Goal: Task Accomplishment & Management: Use online tool/utility

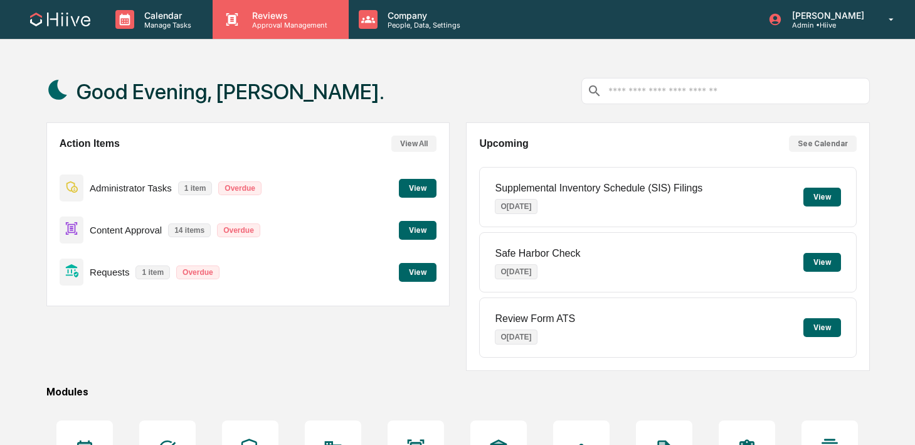
click at [251, 19] on p "Reviews" at bounding box center [288, 15] width 92 height 11
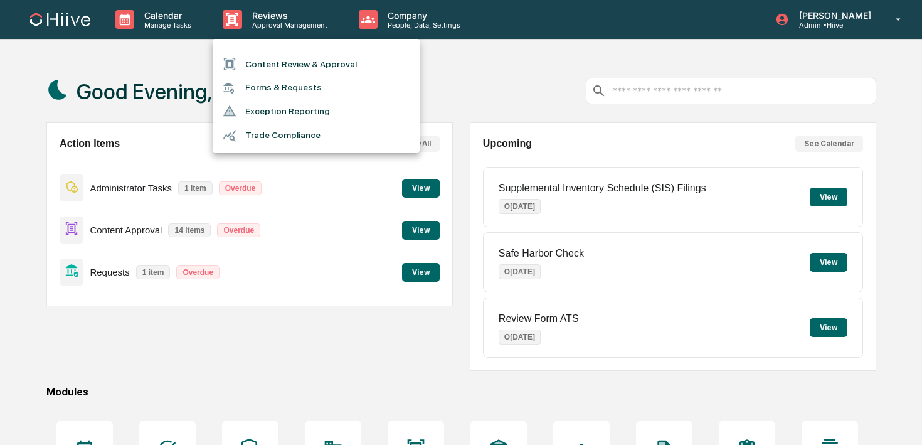
click at [253, 53] on li "Content Review & Approval" at bounding box center [316, 64] width 207 height 24
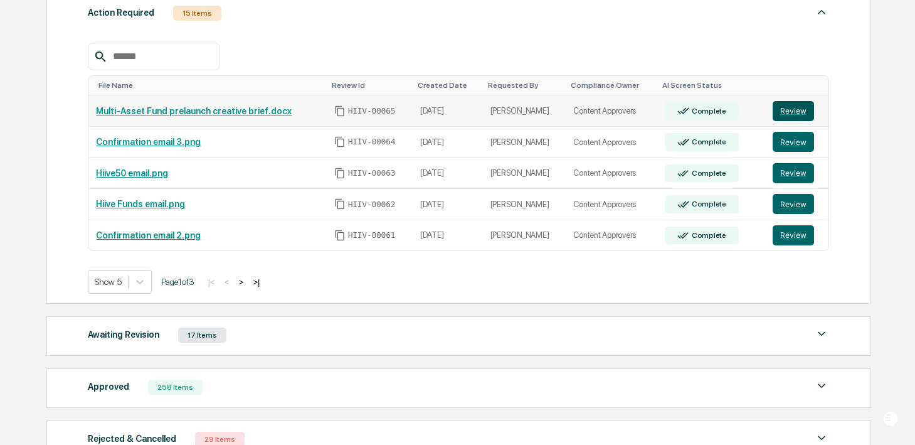
click at [779, 115] on button "Review" at bounding box center [793, 111] width 41 height 20
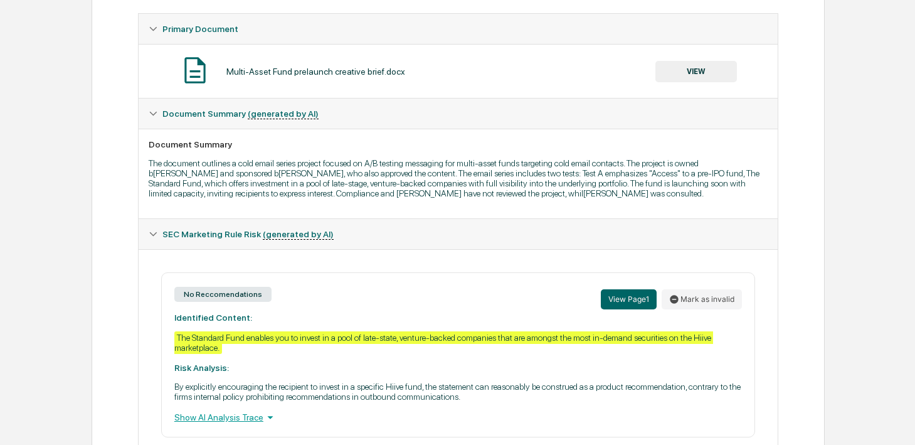
scroll to position [248, 0]
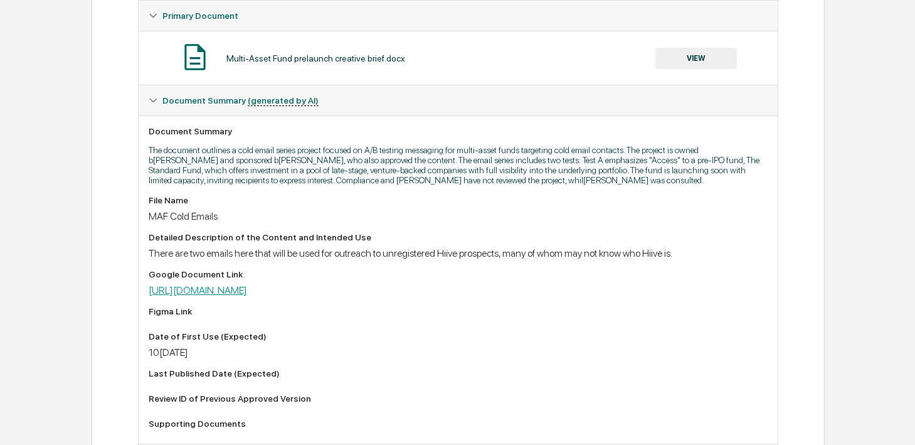
click at [247, 296] on link "https://docs.google.com/document/d/1pEvZ5lYxepb_ZtjzNWCCkmxjltsNVyUKpmprF3IOiZA…" at bounding box center [198, 290] width 99 height 12
click at [692, 67] on button "VIEW" at bounding box center [697, 58] width 82 height 21
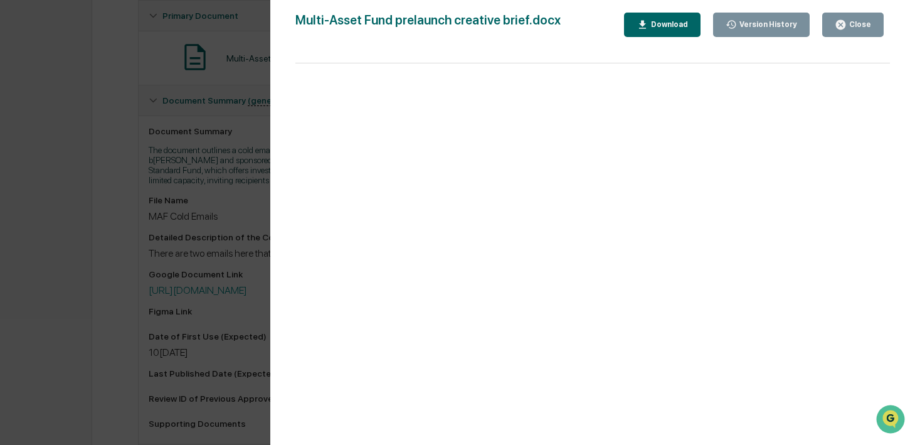
click at [836, 35] on button "Close" at bounding box center [853, 25] width 61 height 24
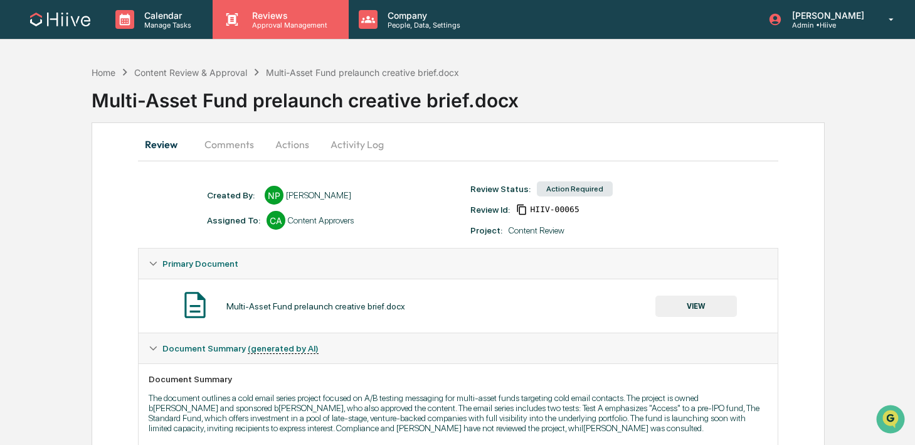
click at [254, 31] on div "Reviews Approval Management" at bounding box center [281, 19] width 136 height 39
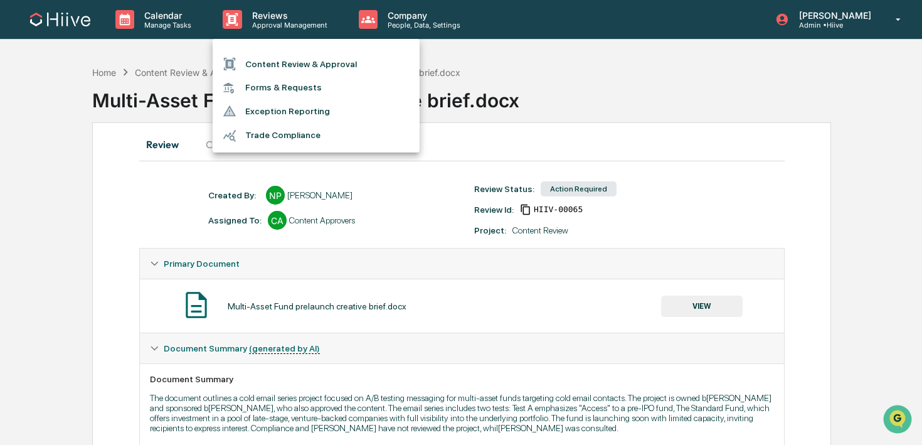
click at [253, 62] on li "Content Review & Approval" at bounding box center [316, 64] width 207 height 24
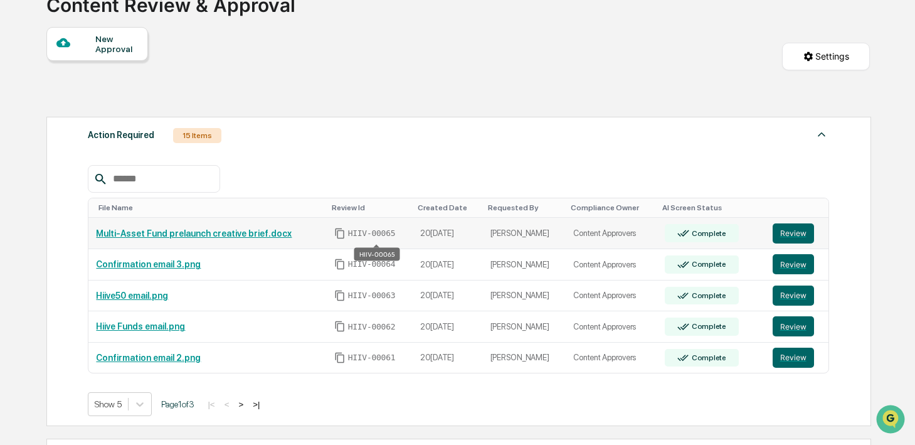
scroll to position [98, 0]
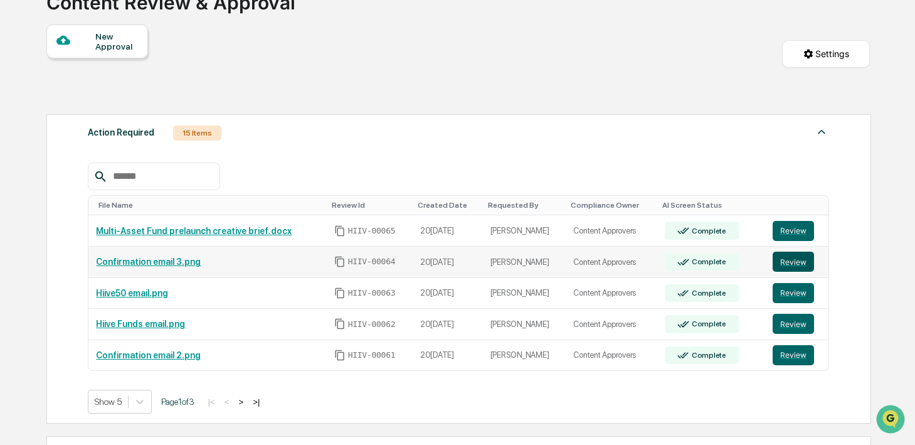
click at [797, 266] on button "Review" at bounding box center [793, 262] width 41 height 20
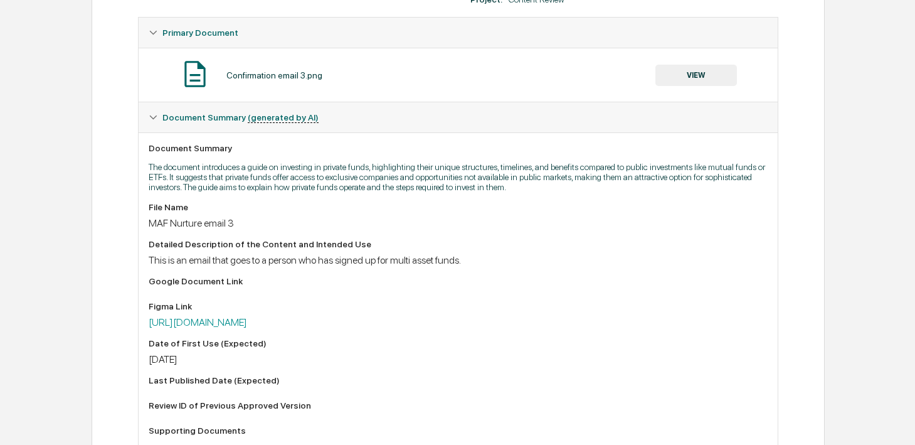
scroll to position [186, 0]
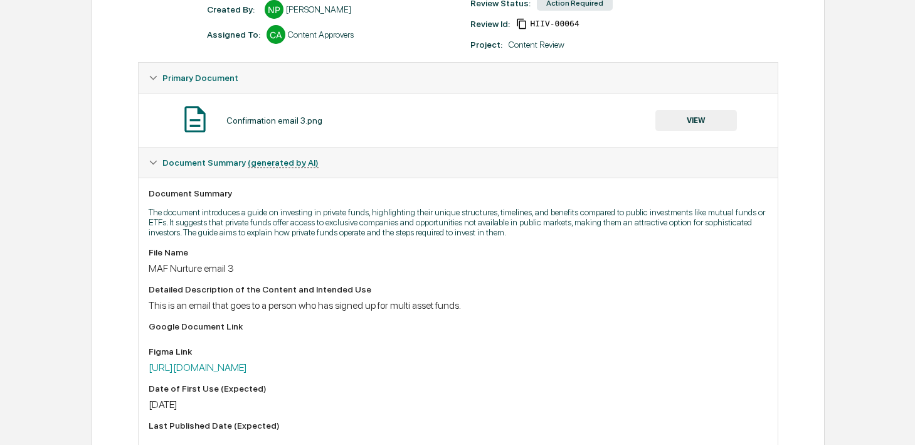
click at [679, 129] on button "VIEW" at bounding box center [697, 120] width 82 height 21
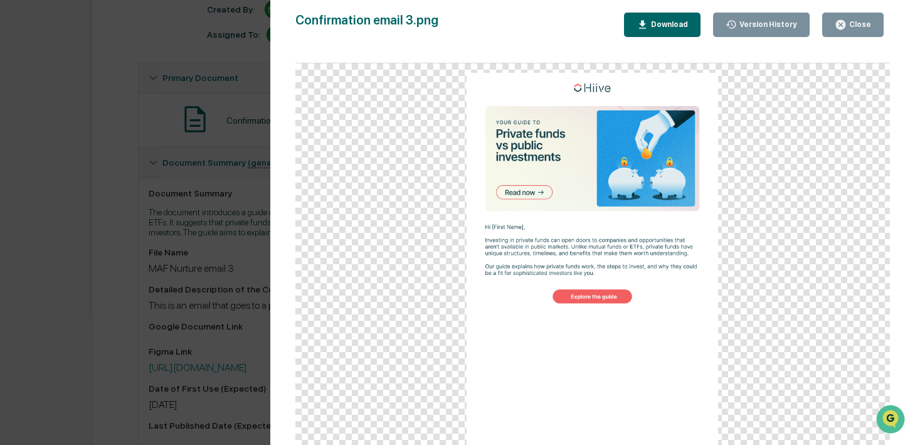
scroll to position [0, 0]
click at [832, 30] on button "Close" at bounding box center [853, 25] width 61 height 24
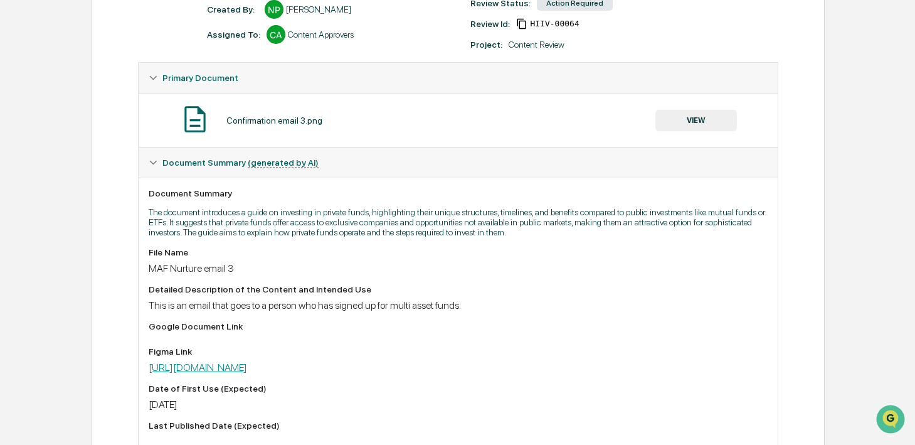
click at [247, 371] on link "https://www.figma.com/design/1sGpHwJaL8h4GKg5Yl4Y4o/Multi-Asset-Funds?node-id=3…" at bounding box center [198, 367] width 99 height 12
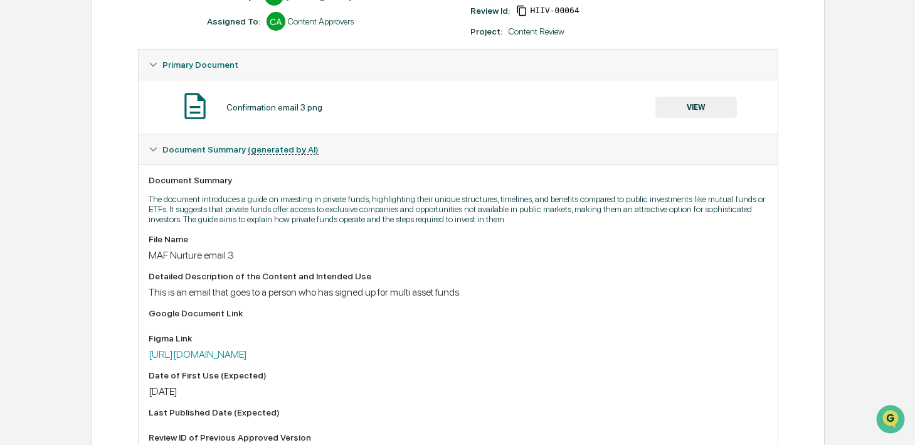
scroll to position [338, 0]
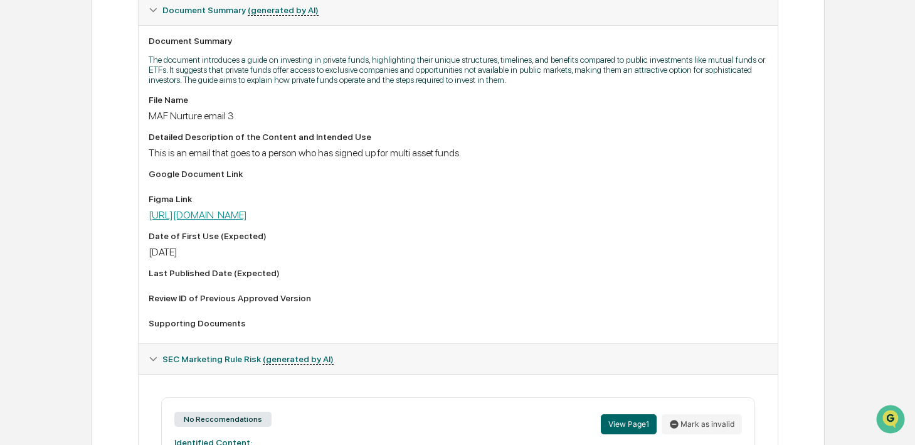
click at [247, 215] on link "https://www.figma.com/design/1sGpHwJaL8h4GKg5Yl4Y4o/Multi-Asset-Funds?node-id=3…" at bounding box center [198, 215] width 99 height 12
click at [178, 221] on link "https://www.figma.com/design/1sGpHwJaL8h4GKg5Yl4Y4o/Multi-Asset-Funds?node-id=3…" at bounding box center [198, 215] width 99 height 12
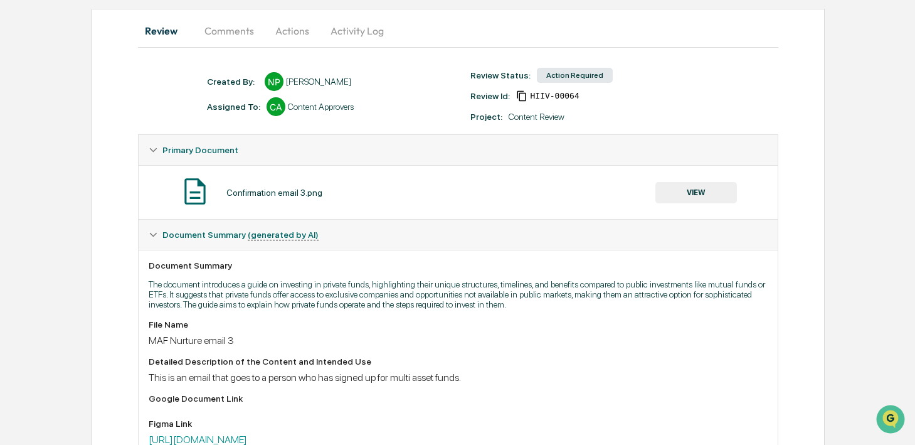
scroll to position [0, 0]
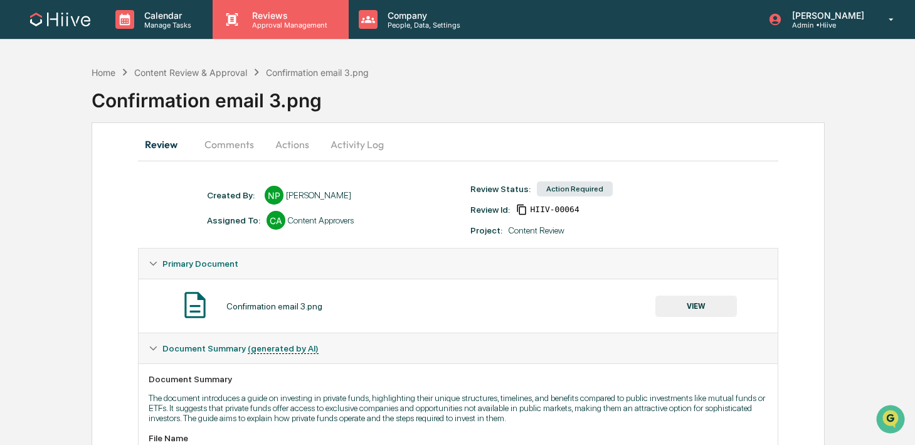
click at [257, 21] on div "Reviews Approval Management" at bounding box center [288, 19] width 92 height 19
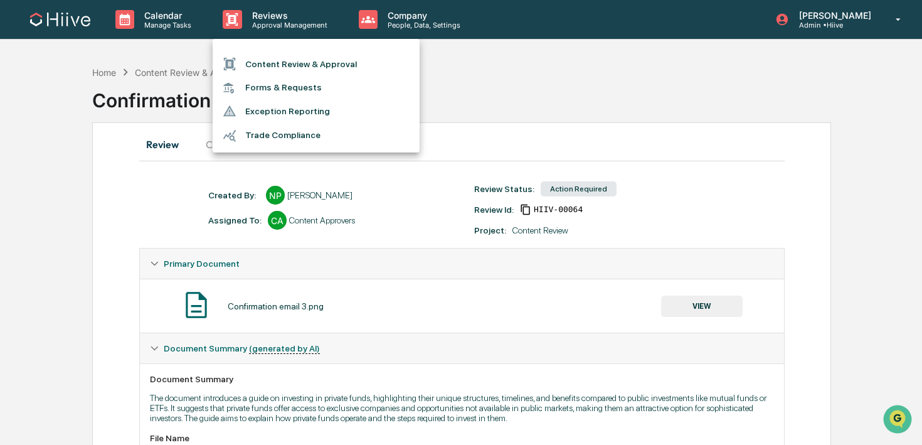
click at [257, 56] on li "Content Review & Approval" at bounding box center [316, 64] width 207 height 24
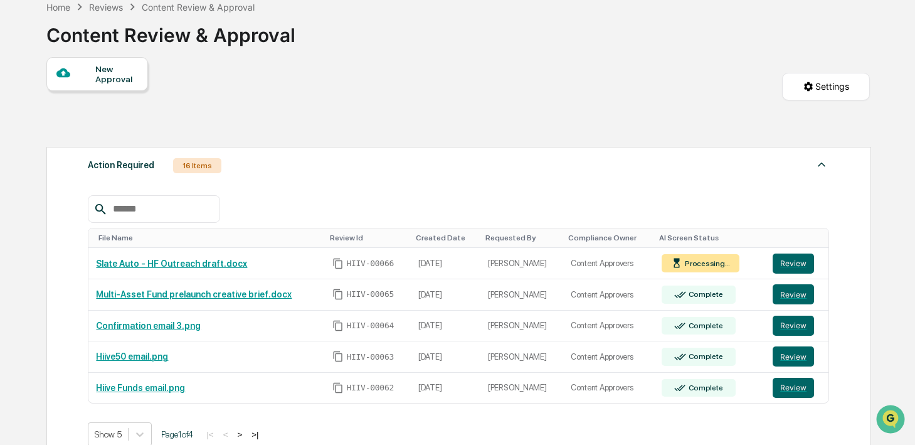
scroll to position [94, 0]
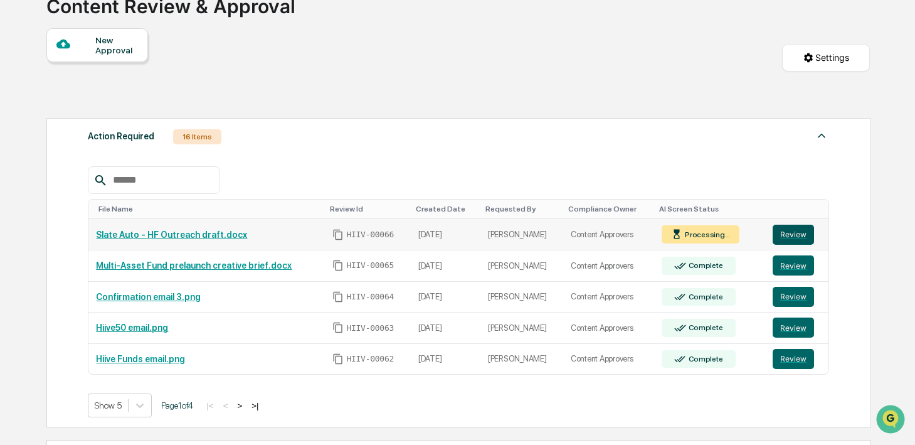
click at [786, 237] on button "Review" at bounding box center [793, 235] width 41 height 20
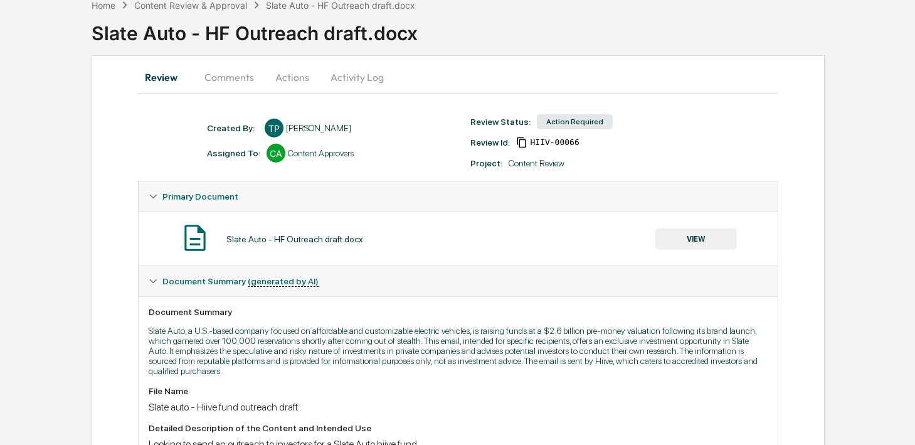
scroll to position [232, 0]
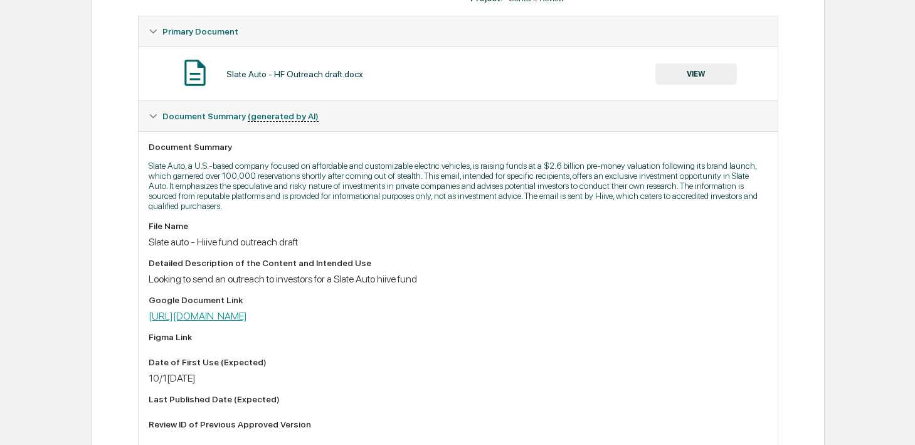
click at [247, 321] on link "https://docs.google.com/document/d/18sRoguTihDtMvKanvP5l--UQHRhvp7tJDZC7mvVhTko…" at bounding box center [198, 316] width 99 height 12
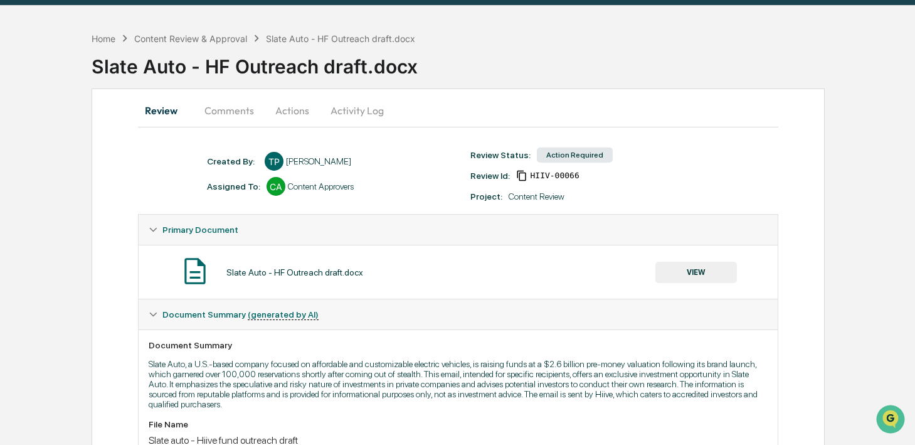
scroll to position [0, 0]
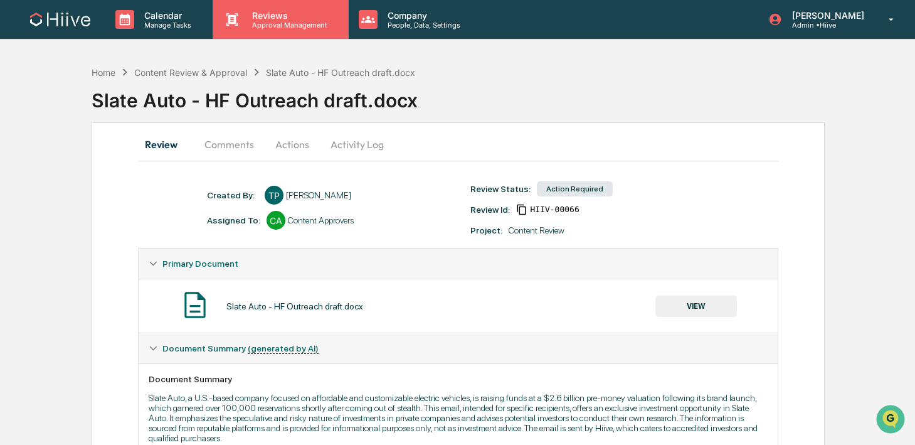
click at [241, 28] on div "Reviews Approval Management" at bounding box center [279, 19] width 123 height 19
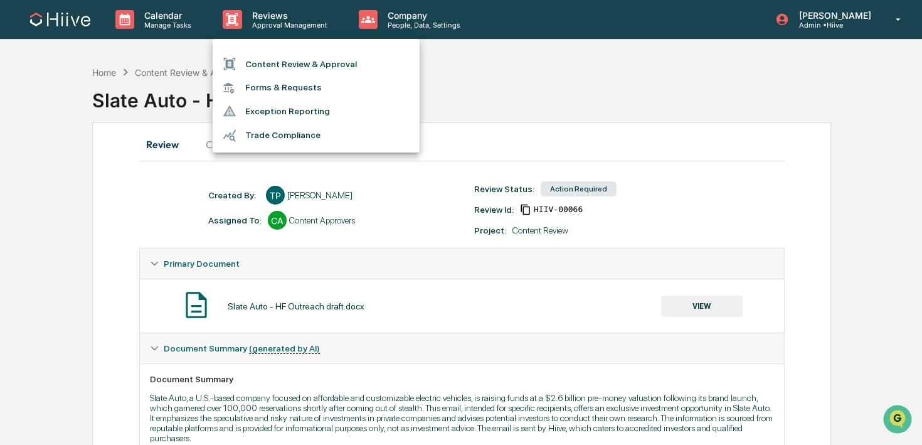
click at [242, 65] on div at bounding box center [234, 64] width 23 height 14
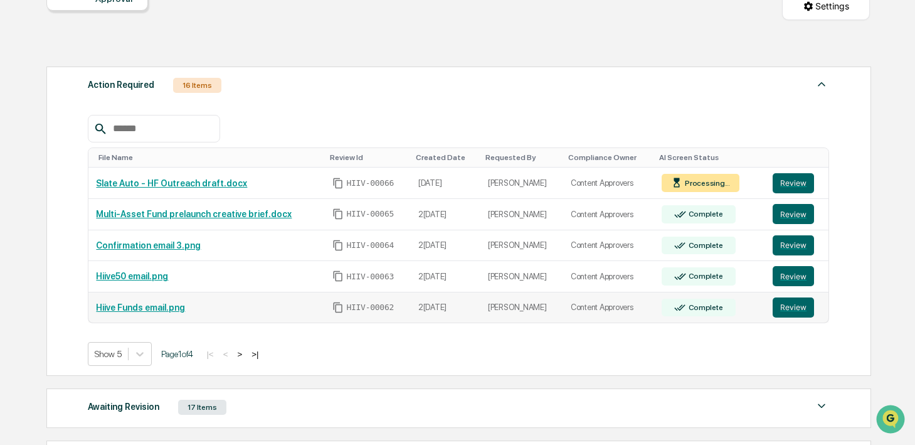
scroll to position [164, 0]
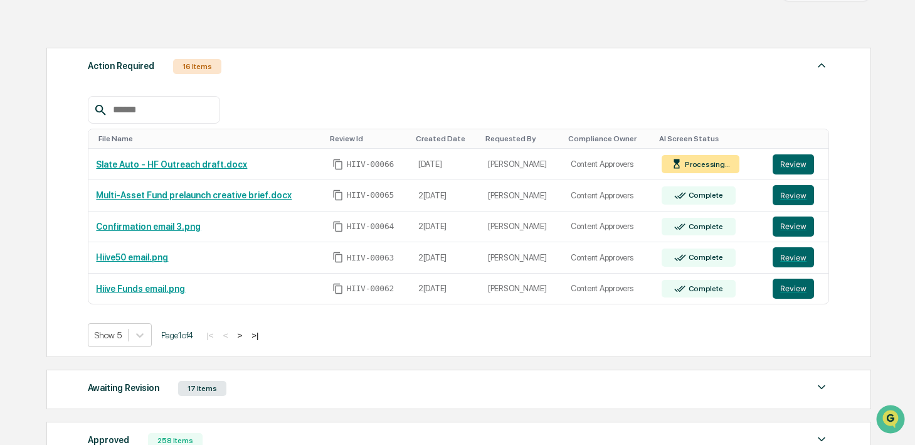
click at [246, 336] on button ">" at bounding box center [239, 335] width 13 height 11
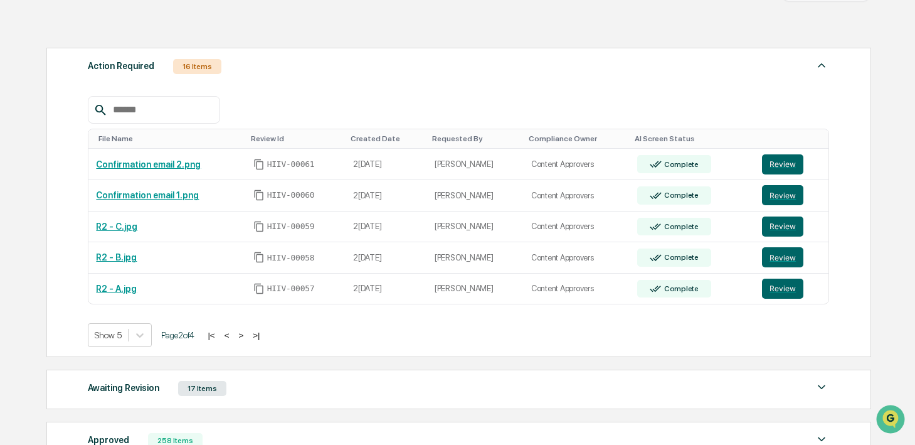
click at [247, 336] on button ">" at bounding box center [241, 335] width 13 height 11
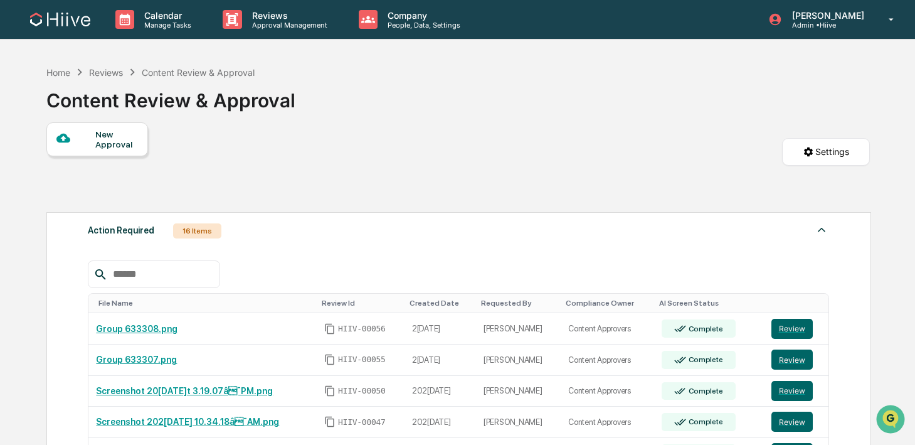
scroll to position [257, 0]
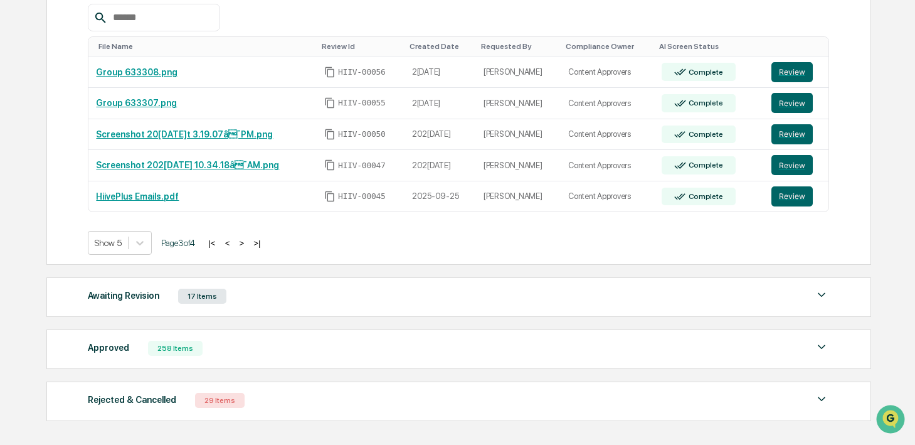
click at [248, 242] on button ">" at bounding box center [241, 243] width 13 height 11
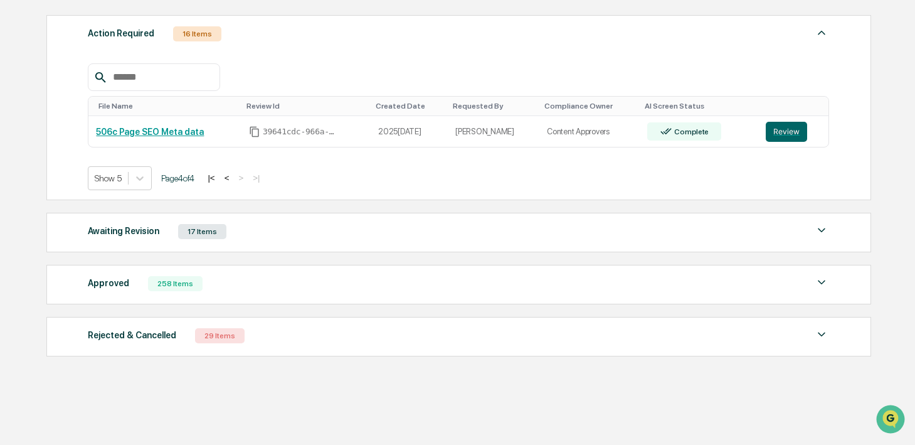
click at [233, 178] on button "<" at bounding box center [227, 178] width 13 height 11
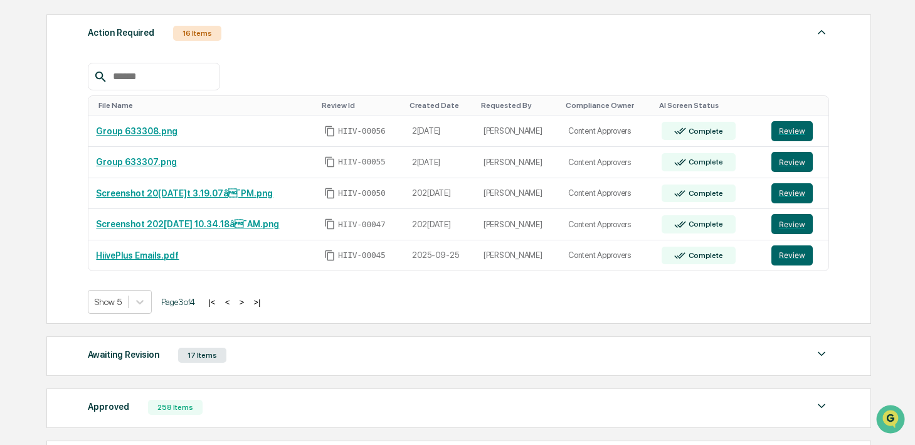
click at [234, 303] on button "<" at bounding box center [227, 302] width 13 height 11
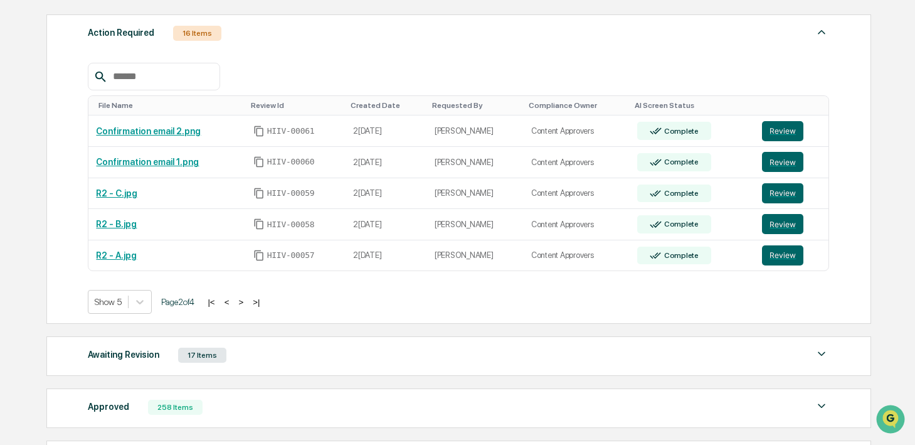
click at [233, 304] on button "<" at bounding box center [227, 302] width 13 height 11
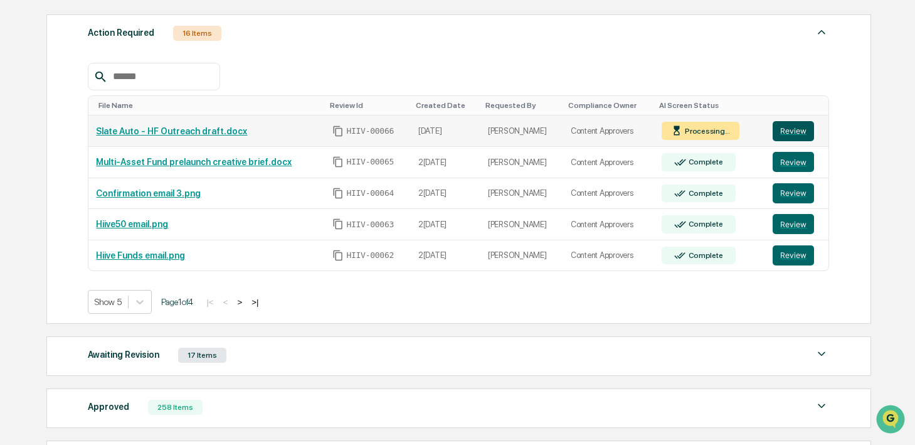
click at [789, 129] on button "Review" at bounding box center [793, 131] width 41 height 20
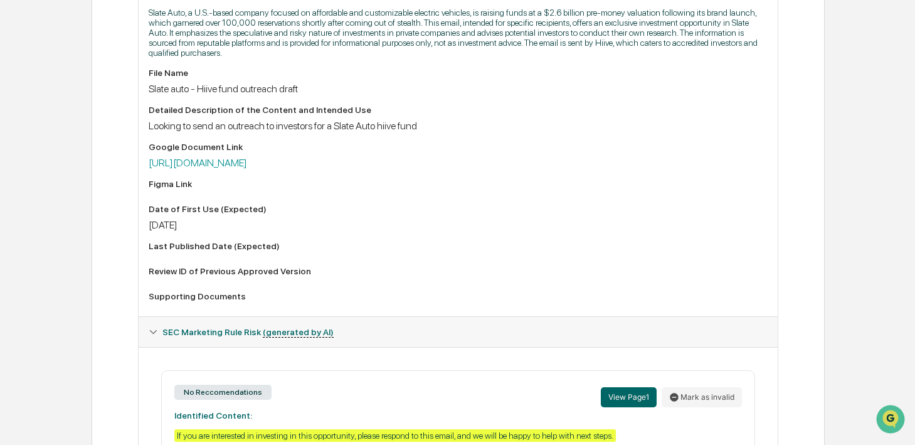
click at [265, 173] on div "File Name Slate auto - Hiive fund outreach draft Detailed Description of the Co…" at bounding box center [458, 187] width 619 height 238
click at [247, 169] on link "[URL][DOMAIN_NAME]" at bounding box center [198, 163] width 99 height 12
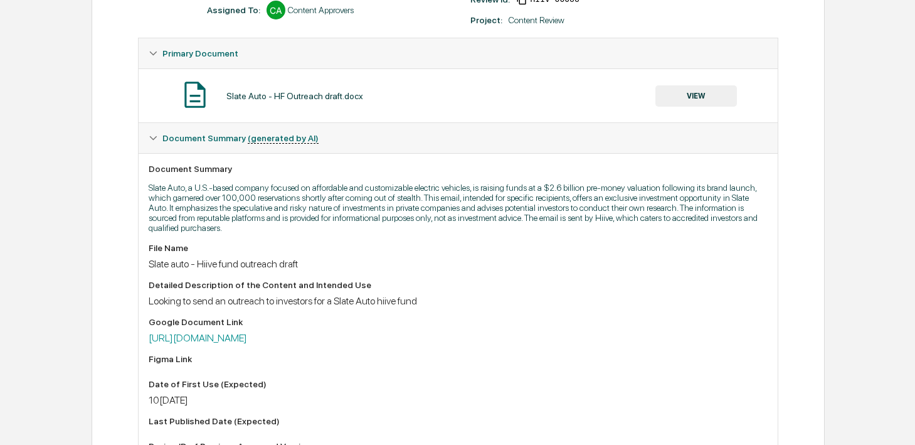
scroll to position [225, 0]
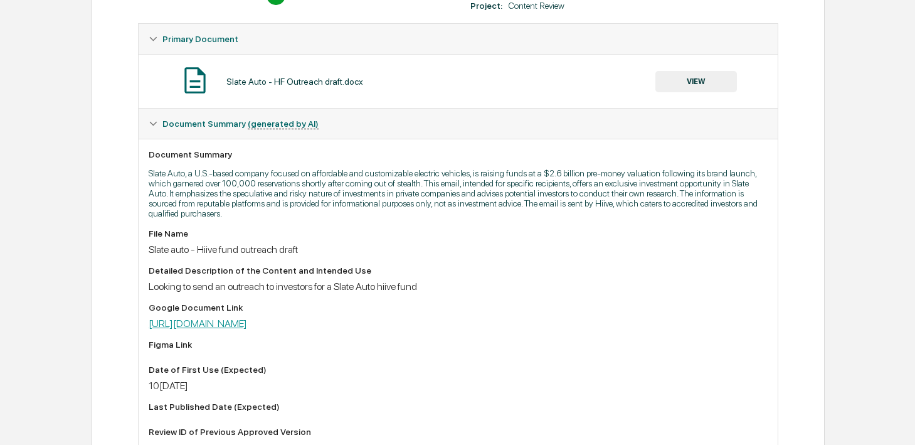
click at [247, 326] on link "https://docs.google.com/document/d/18sRoguTihDtMvKanvP5l--UQHRhvp7tJDZC7mvVhTko…" at bounding box center [198, 323] width 99 height 12
click at [314, 227] on div "Document Summary Slate Auto, a U.S.-based company focused on affordable and cus…" at bounding box center [458, 308] width 639 height 338
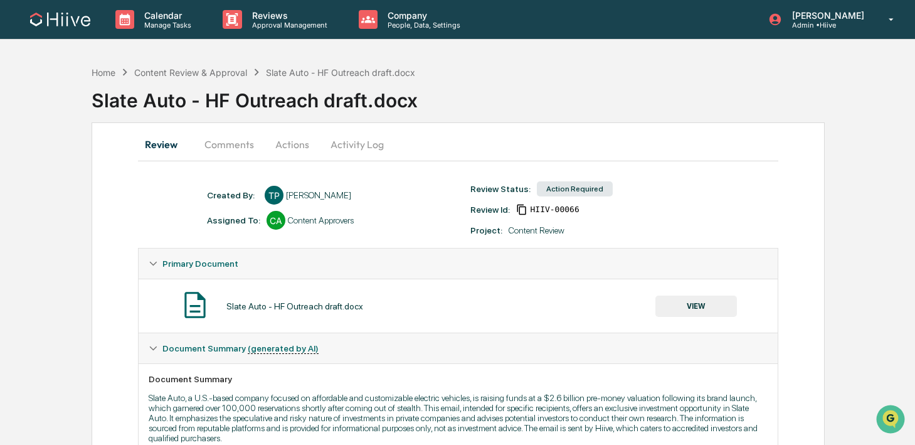
click at [346, 146] on button "Activity Log" at bounding box center [357, 144] width 73 height 30
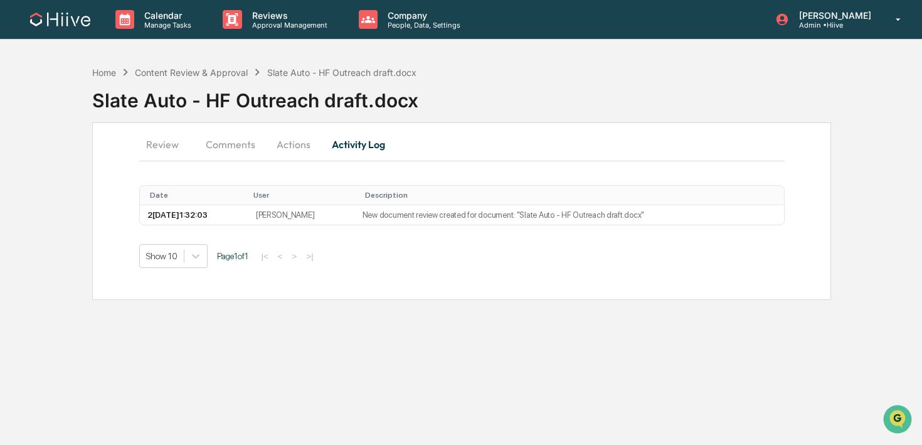
click at [302, 140] on button "Actions" at bounding box center [293, 144] width 56 height 30
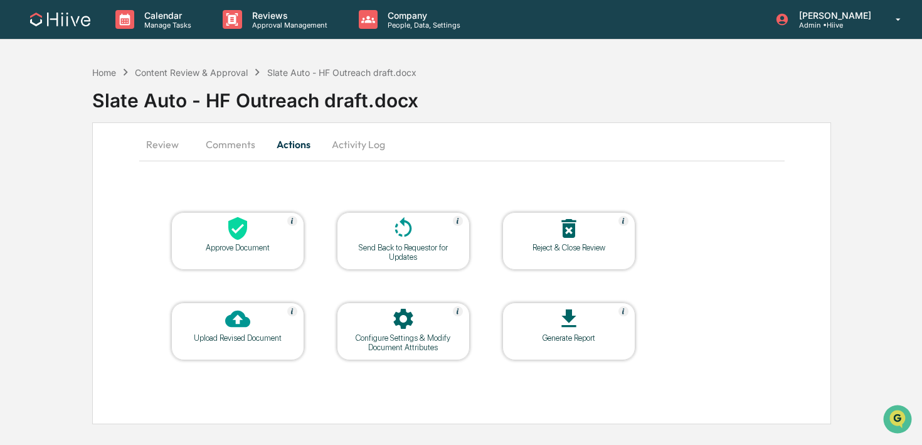
click at [381, 244] on div "Send Back to Requestor for Updates" at bounding box center [403, 252] width 113 height 19
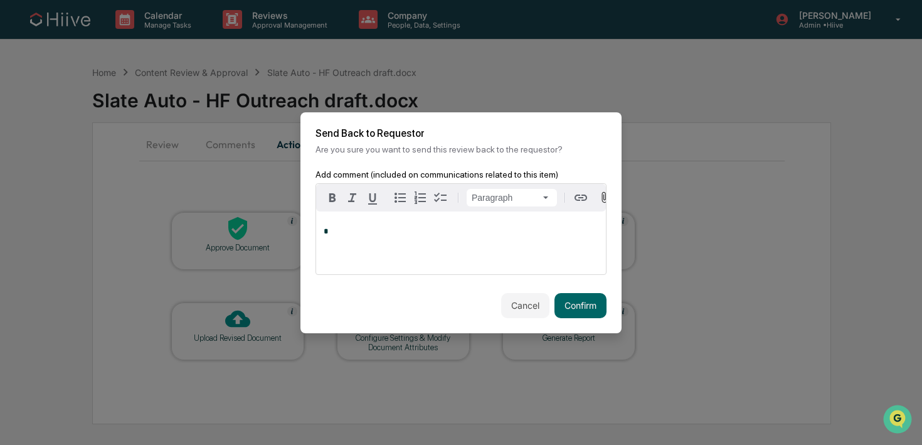
click at [467, 244] on div "*" at bounding box center [461, 242] width 290 height 63
click at [572, 312] on button "Confirm" at bounding box center [581, 305] width 52 height 25
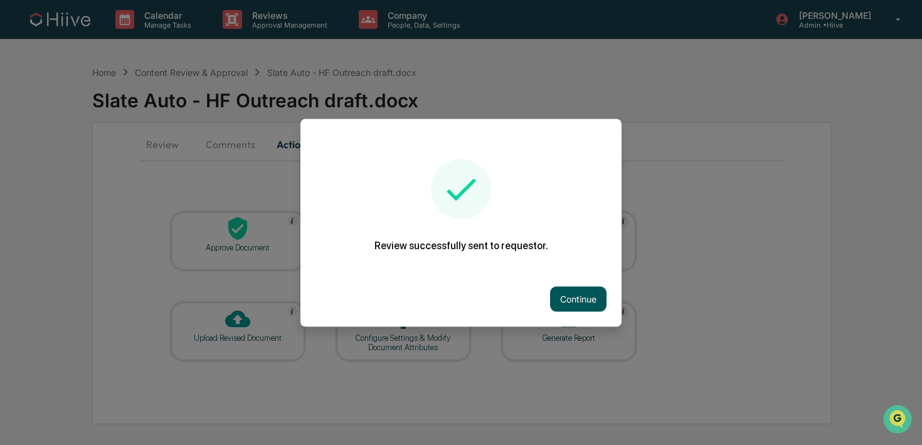
click at [569, 300] on button "Continue" at bounding box center [578, 298] width 56 height 25
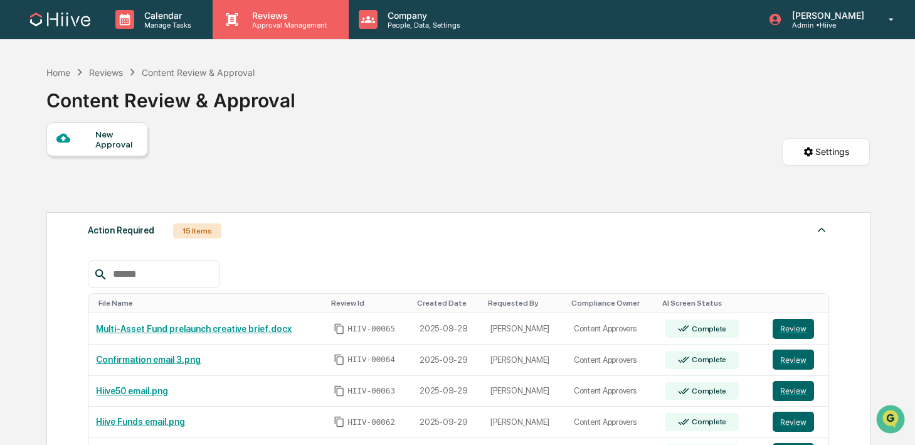
click at [251, 30] on div "Reviews Approval Management" at bounding box center [281, 19] width 136 height 39
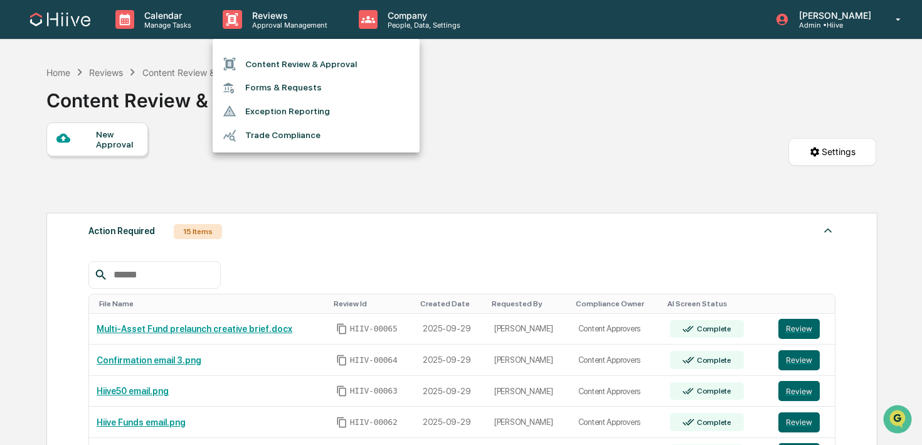
click at [250, 58] on li "Content Review & Approval" at bounding box center [316, 64] width 207 height 24
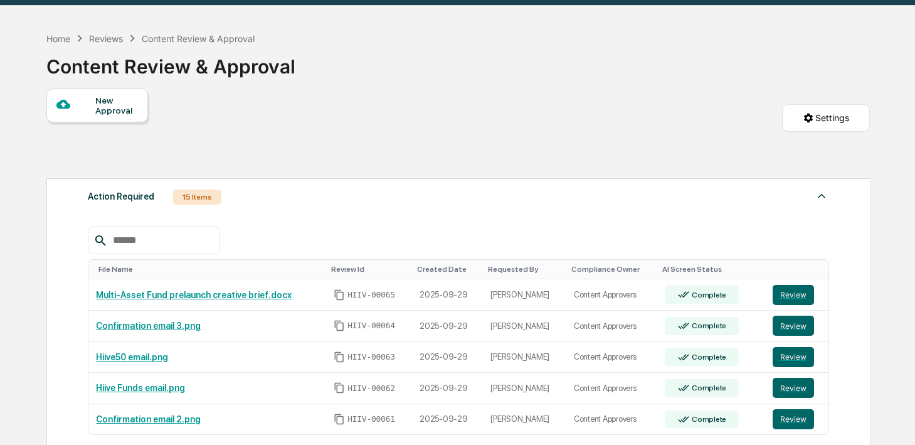
scroll to position [71, 0]
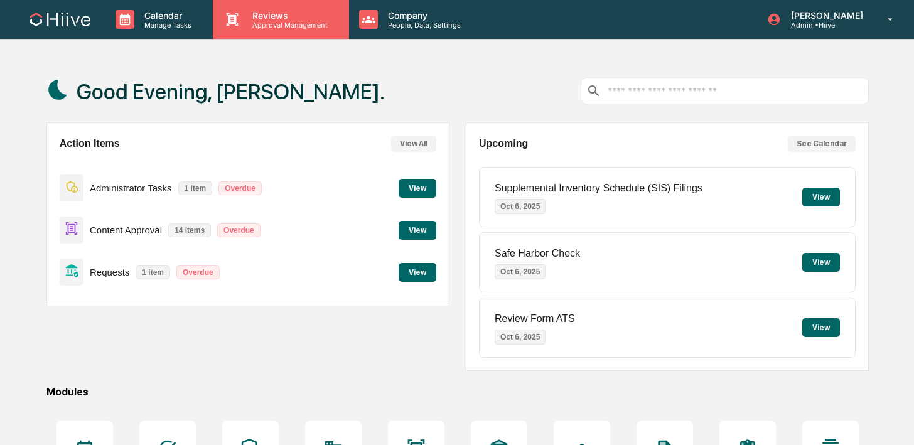
click at [250, 28] on p "Approval Management" at bounding box center [288, 25] width 92 height 9
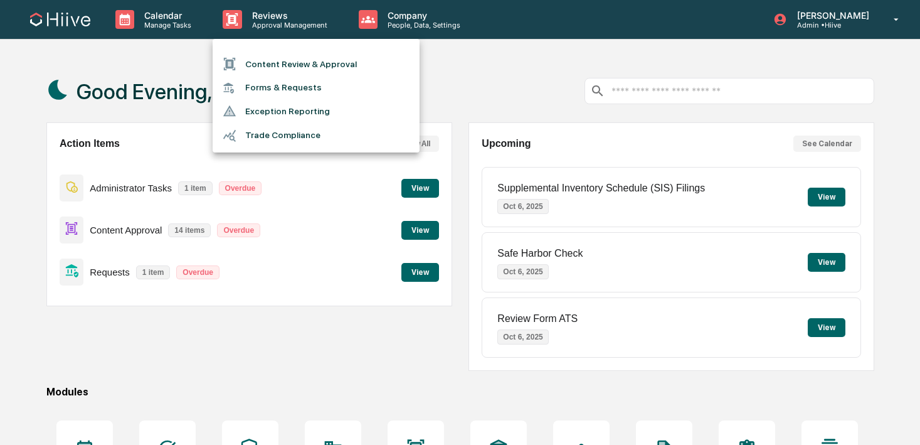
click at [251, 56] on li "Content Review & Approval" at bounding box center [316, 64] width 207 height 24
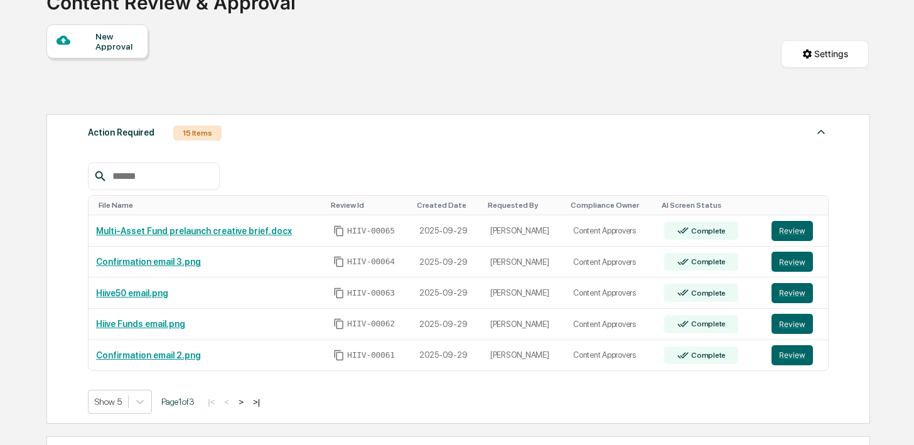
scroll to position [122, 0]
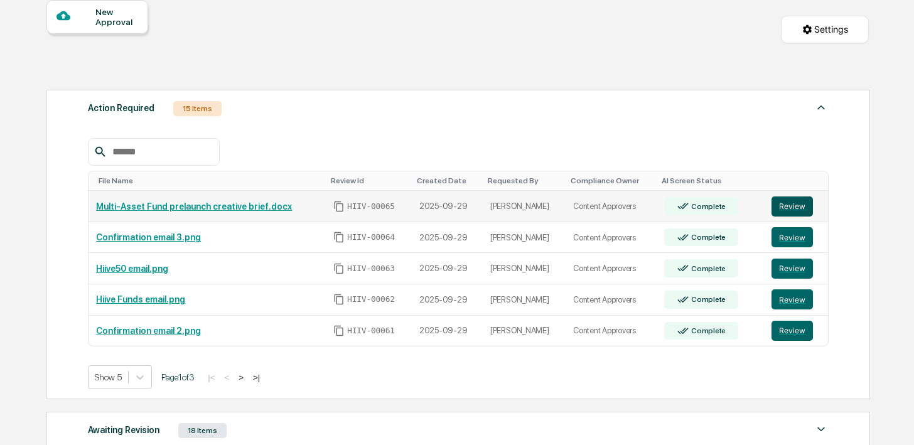
click at [785, 209] on button "Review" at bounding box center [791, 206] width 41 height 20
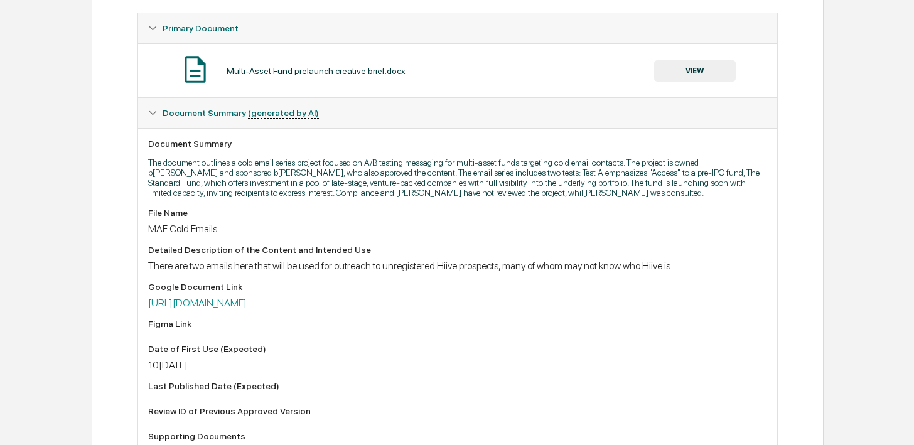
scroll to position [292, 0]
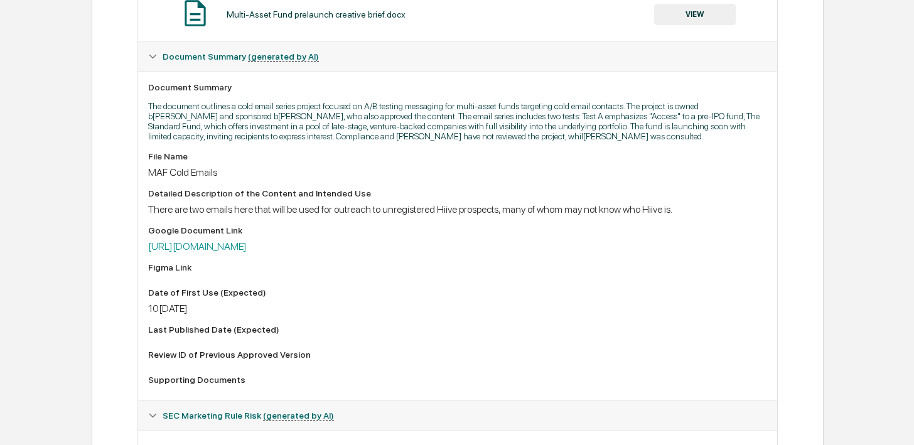
click at [307, 266] on div "File Name MAF Cold Emails Detailed Description of the Content and Intended Use …" at bounding box center [457, 270] width 618 height 238
click at [247, 252] on link "https://docs.google.com/document/d/1pEvZ5lYxepb_ZtjzNWCCkmxjltsNVyUKpmprF3IOiZA…" at bounding box center [197, 246] width 99 height 12
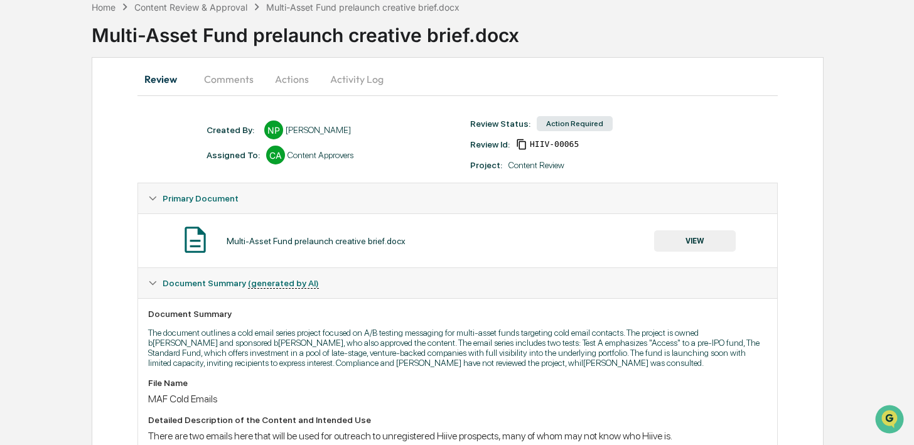
scroll to position [0, 0]
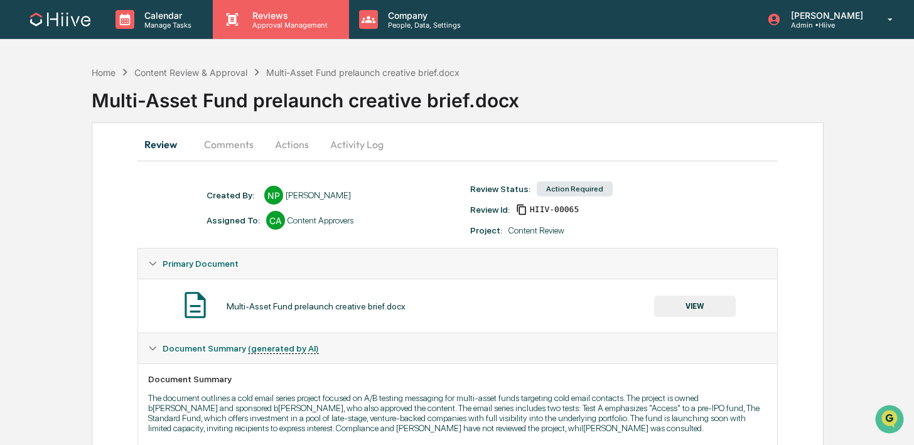
click at [263, 23] on p "Approval Management" at bounding box center [288, 25] width 92 height 9
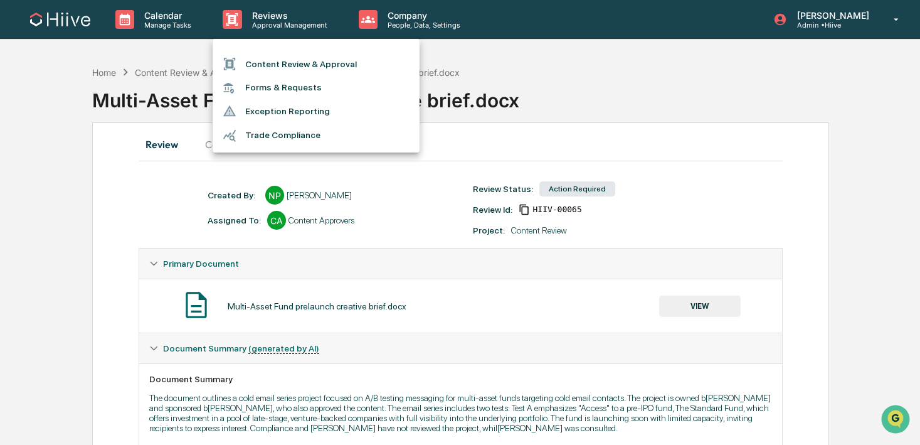
click at [263, 72] on li "Content Review & Approval" at bounding box center [316, 64] width 207 height 24
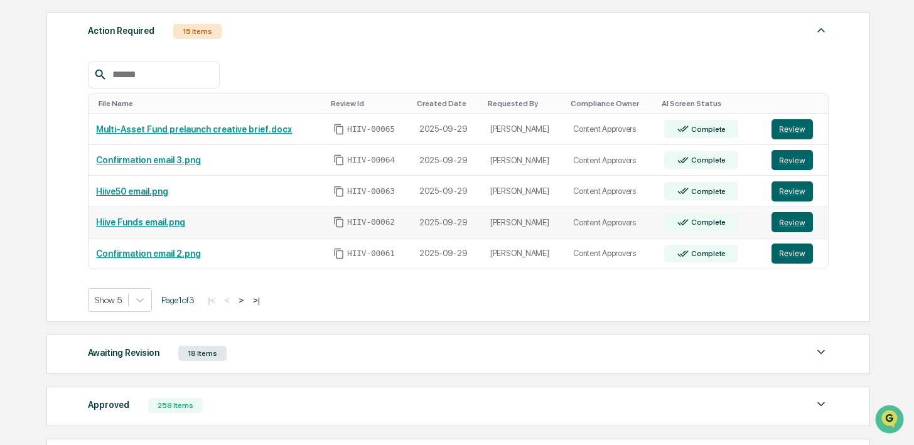
scroll to position [220, 0]
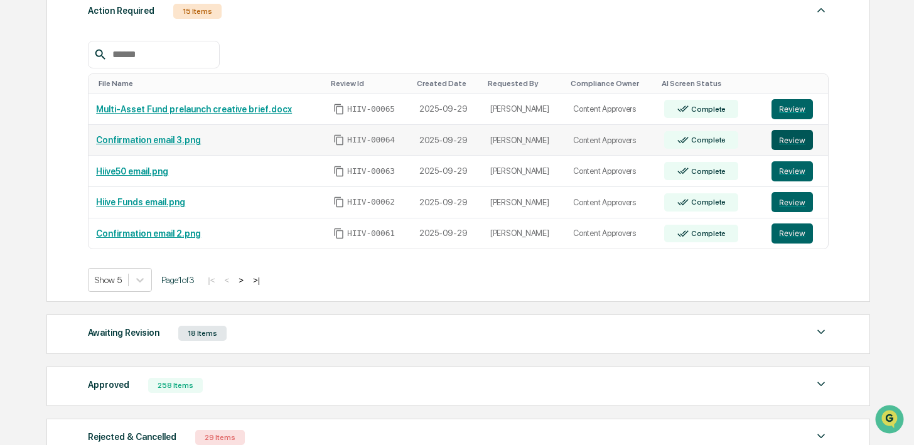
click at [779, 137] on button "Review" at bounding box center [791, 140] width 41 height 20
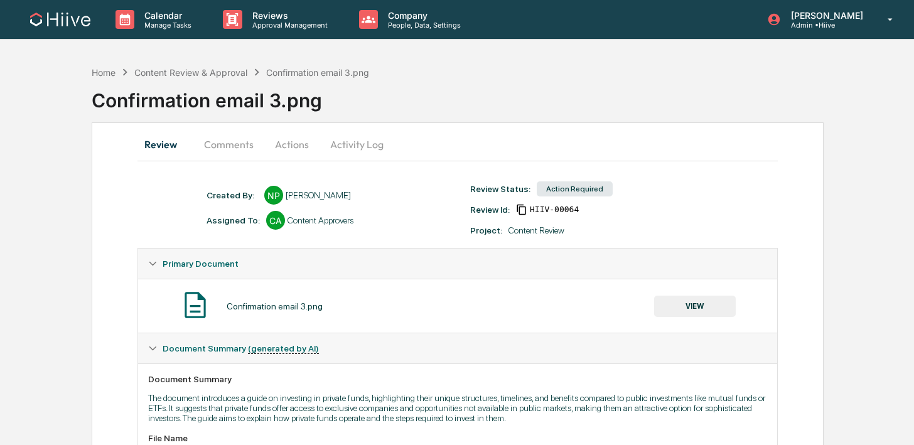
click at [674, 309] on button "VIEW" at bounding box center [695, 306] width 82 height 21
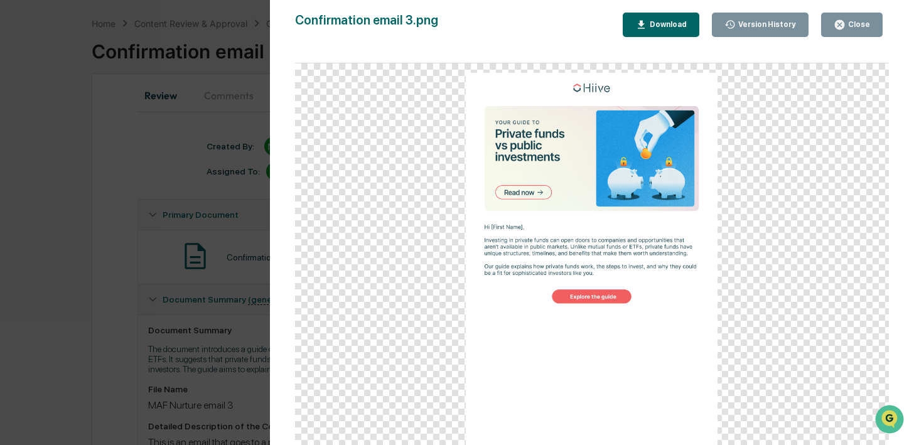
click at [236, 206] on div "Version History 09/29/2025, 09:21 PM Nathan Pitzer Confirmation email 3.png Clo…" at bounding box center [457, 222] width 914 height 445
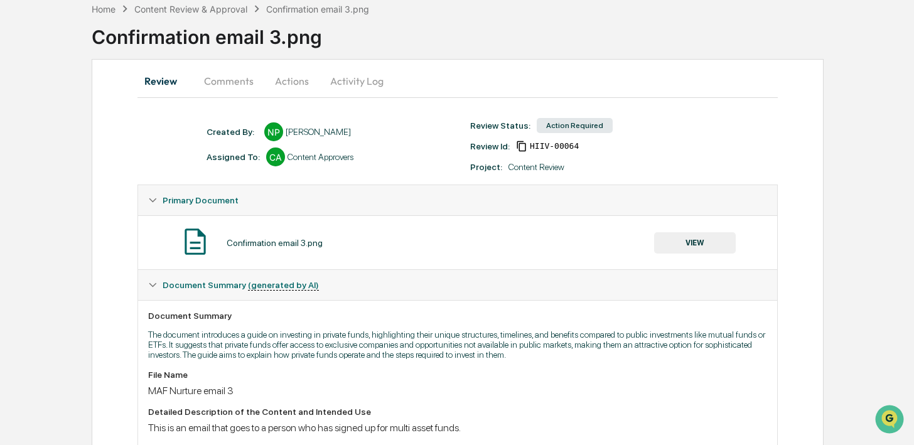
scroll to position [61, 0]
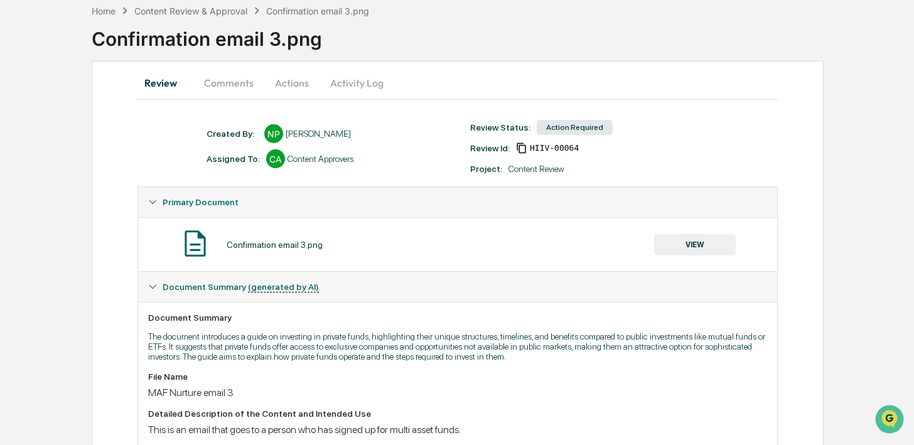
click at [685, 247] on button "VIEW" at bounding box center [695, 244] width 82 height 21
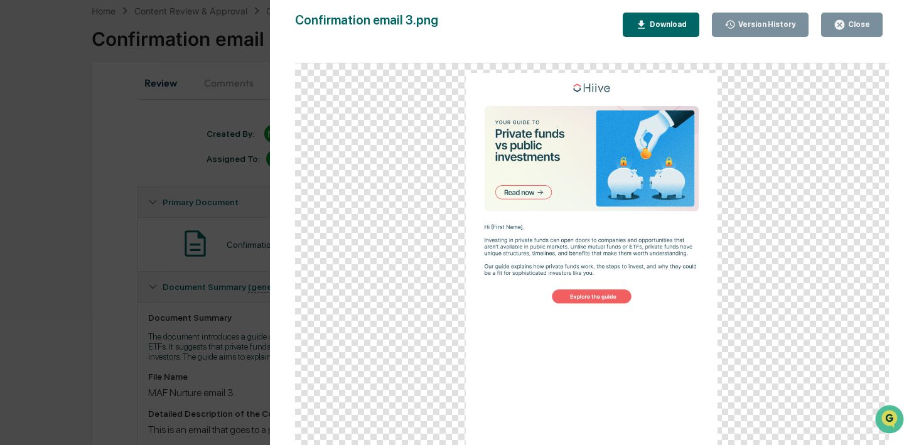
click at [169, 169] on div "Version History 09/29/2025, 09:21 PM Nathan Pitzer Confirmation email 3.png Clo…" at bounding box center [457, 222] width 914 height 445
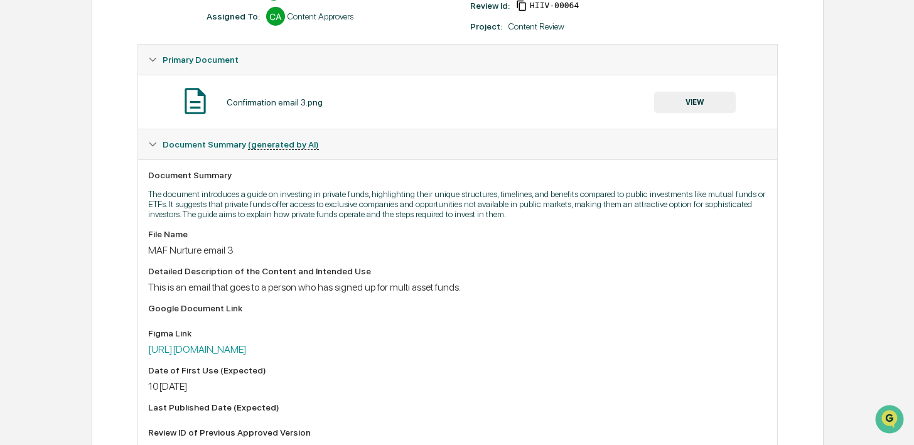
scroll to position [0, 0]
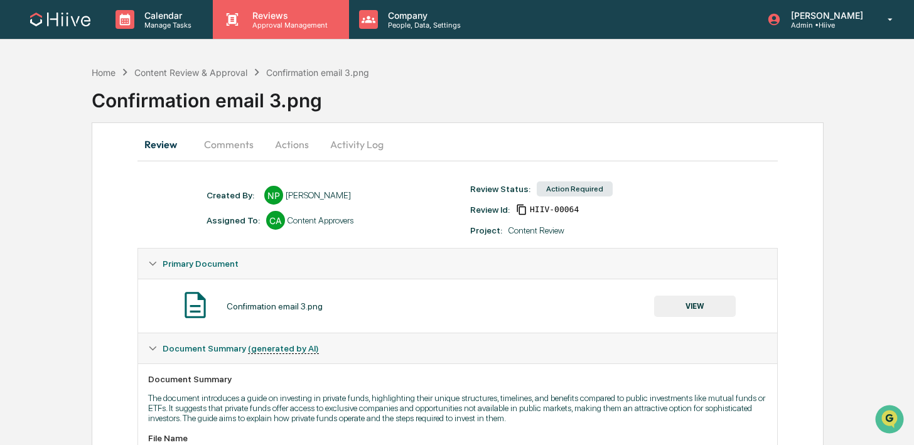
click at [265, 39] on div "Calendar Manage Tasks Reviews Approval Management Company People, Data, Setting…" at bounding box center [457, 20] width 914 height 40
click at [258, 14] on p "Reviews" at bounding box center [288, 15] width 92 height 11
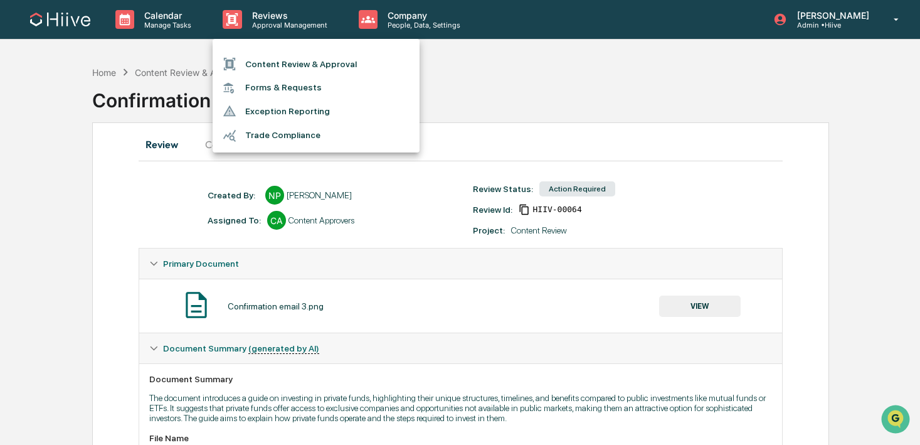
click at [256, 64] on li "Content Review & Approval" at bounding box center [316, 64] width 207 height 24
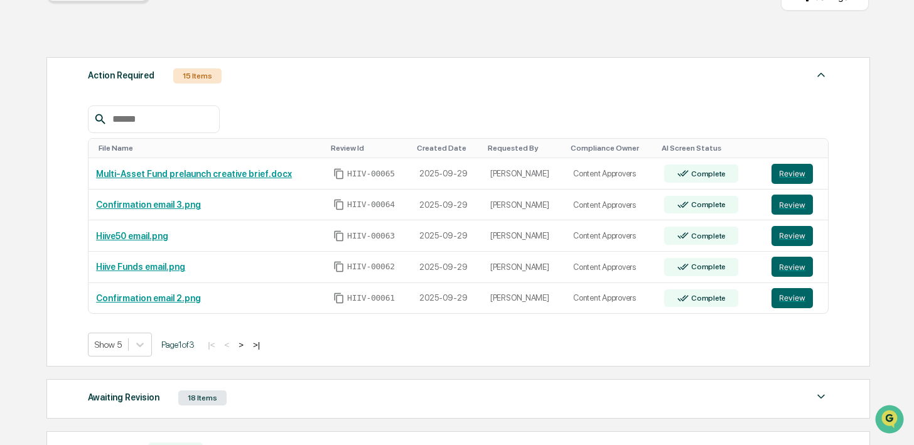
scroll to position [156, 0]
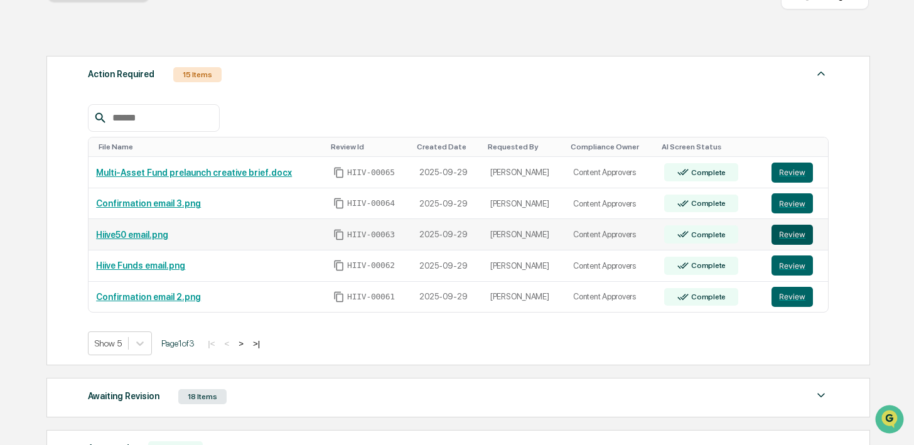
click at [784, 237] on button "Review" at bounding box center [791, 235] width 41 height 20
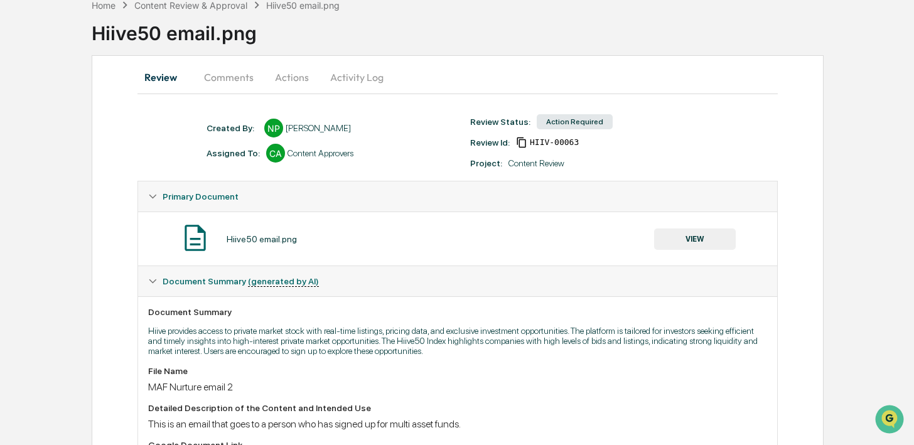
click at [671, 231] on button "VIEW" at bounding box center [695, 238] width 82 height 21
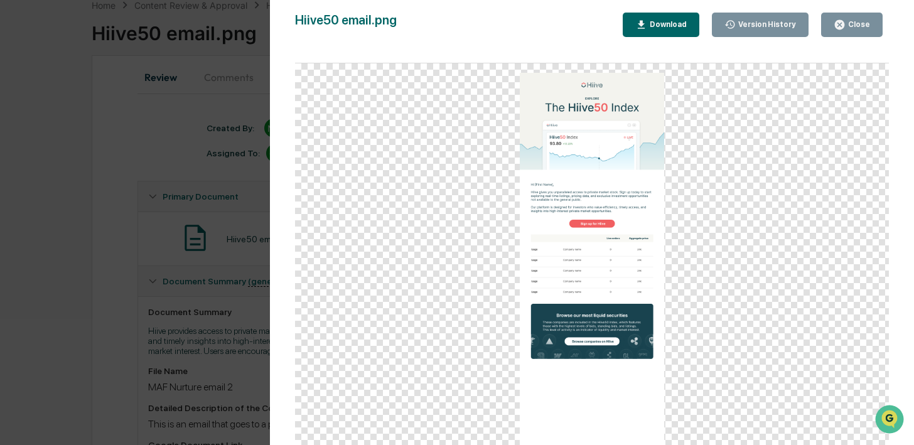
click at [828, 26] on button "Close" at bounding box center [851, 25] width 61 height 24
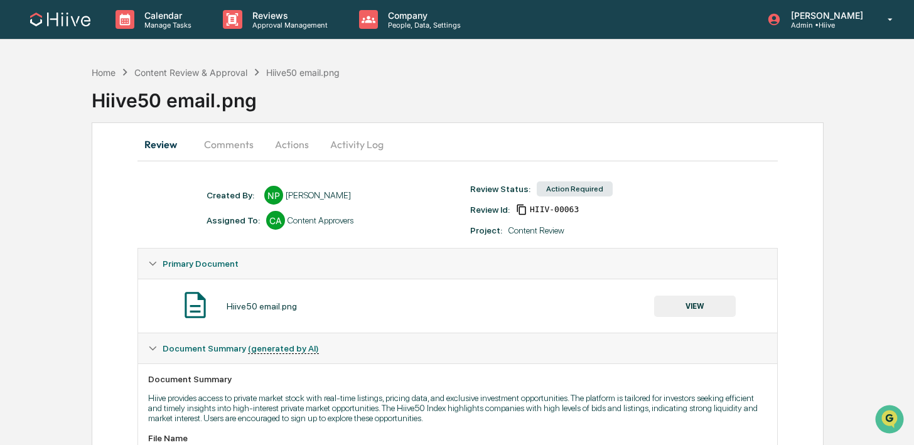
click at [223, 150] on button "Comments" at bounding box center [229, 144] width 70 height 30
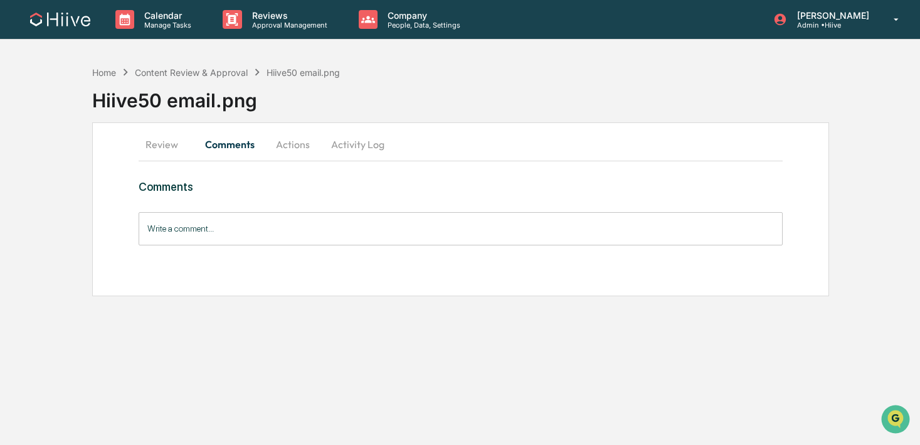
click at [360, 146] on button "Activity Log" at bounding box center [357, 144] width 73 height 30
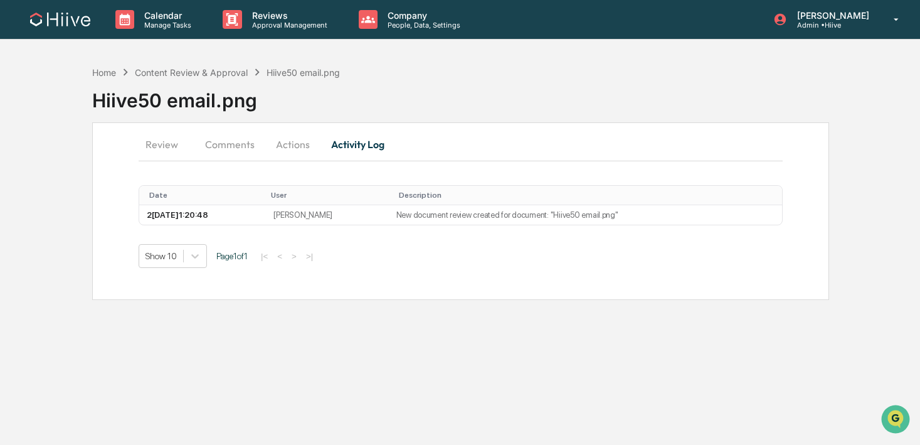
click at [296, 144] on button "Actions" at bounding box center [293, 144] width 56 height 30
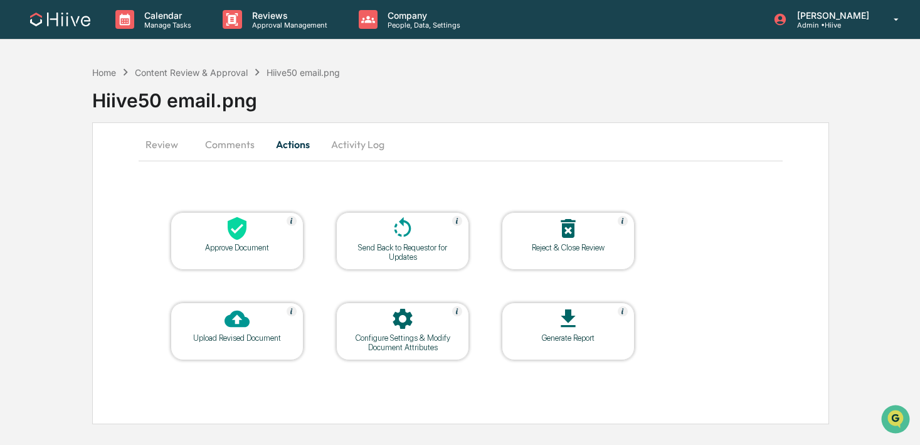
click at [385, 233] on div at bounding box center [402, 229] width 125 height 27
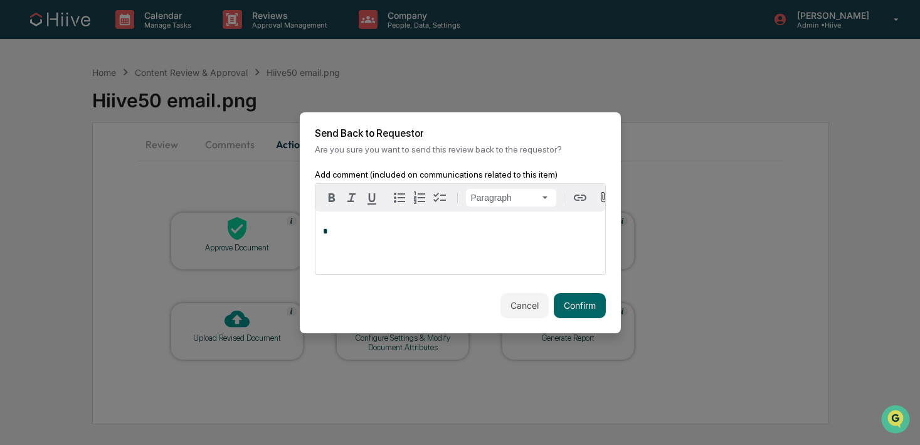
click at [419, 240] on div "*" at bounding box center [461, 242] width 290 height 63
click at [577, 296] on button "Confirm" at bounding box center [580, 305] width 52 height 25
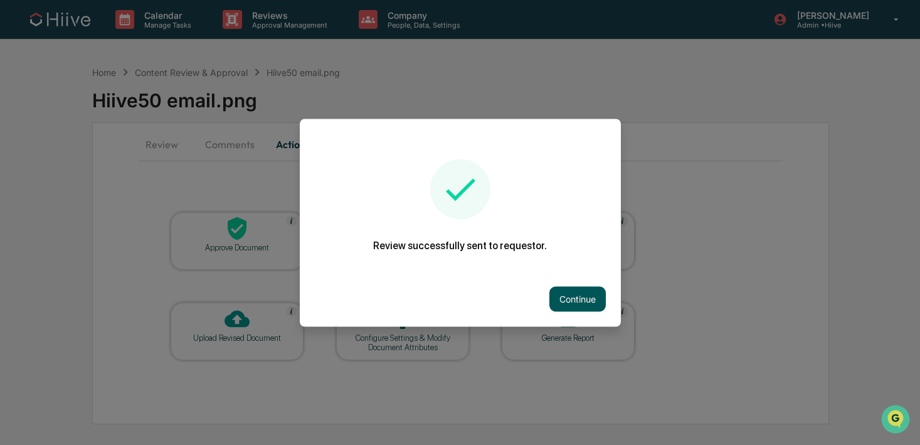
click at [587, 296] on button "Continue" at bounding box center [578, 298] width 56 height 25
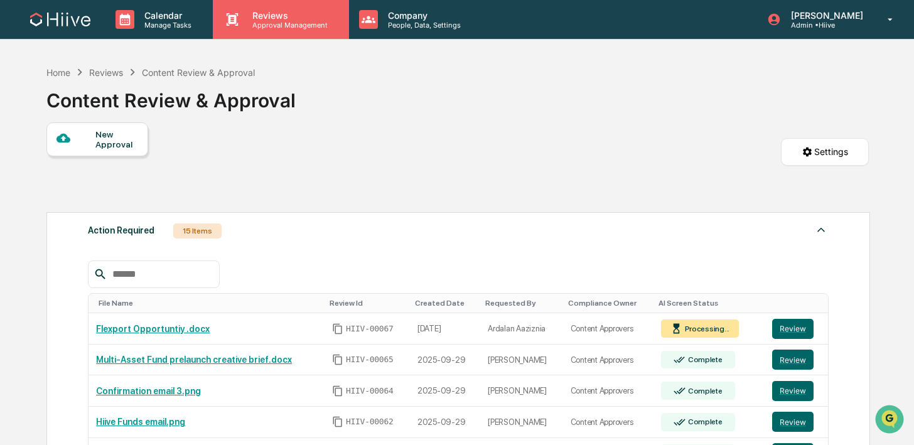
click at [268, 33] on div "Reviews Approval Management" at bounding box center [281, 19] width 136 height 39
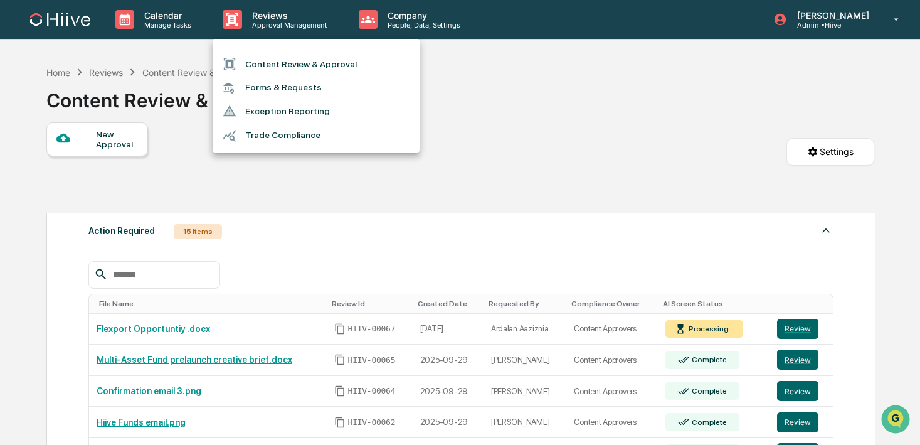
click at [268, 62] on li "Content Review & Approval" at bounding box center [316, 64] width 207 height 24
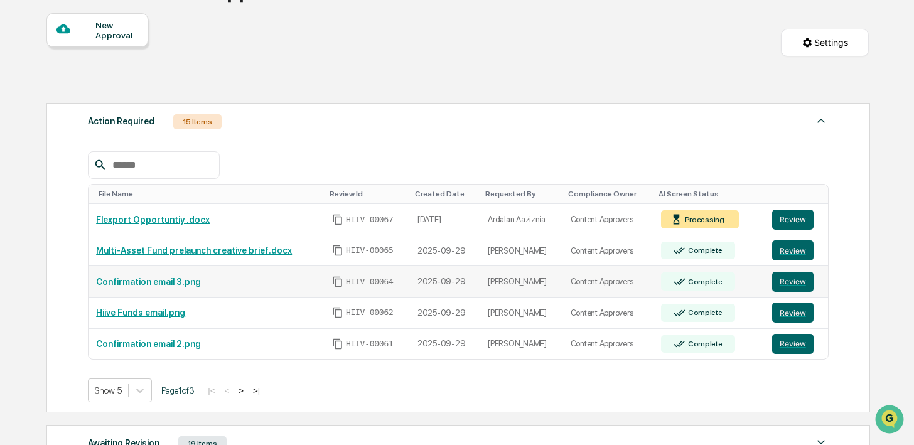
scroll to position [157, 0]
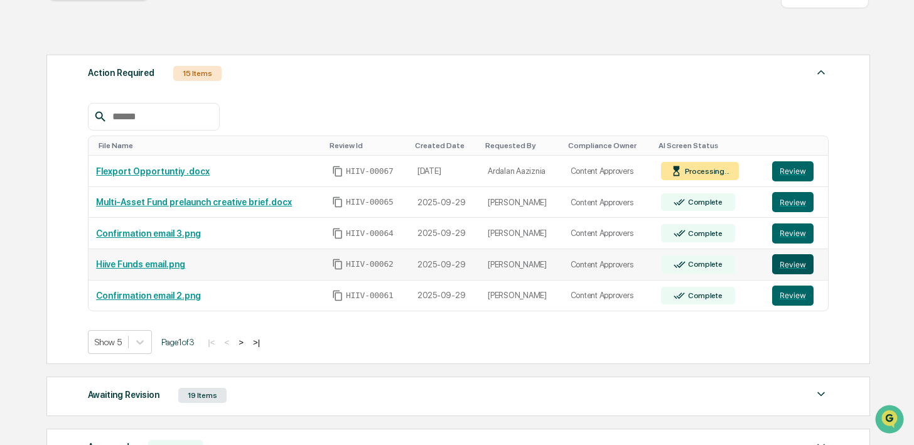
click at [781, 262] on button "Review" at bounding box center [792, 264] width 41 height 20
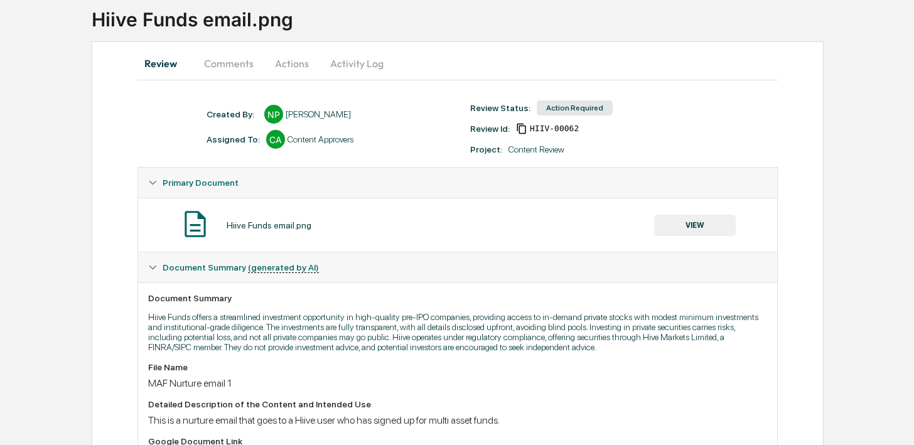
scroll to position [91, 0]
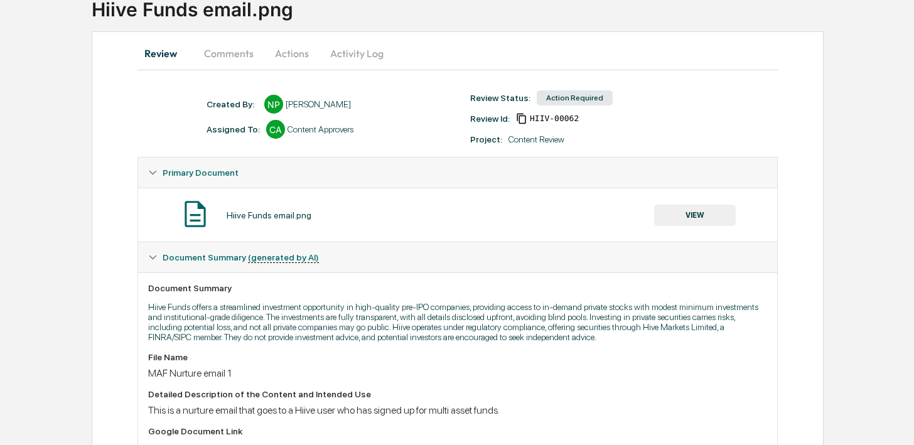
click at [684, 221] on button "VIEW" at bounding box center [695, 215] width 82 height 21
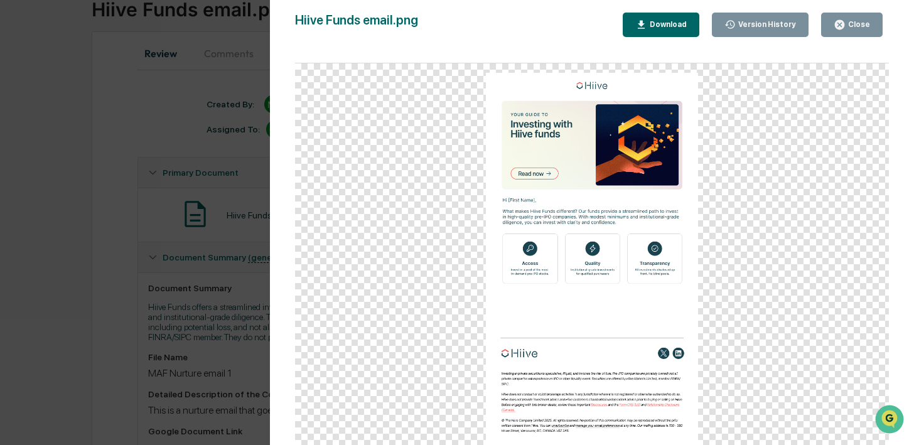
scroll to position [0, 0]
click at [134, 263] on div "Version History 09/29/2025, 09:19 PM Nathan Pitzer Hiive Funds email.png Close …" at bounding box center [457, 222] width 914 height 445
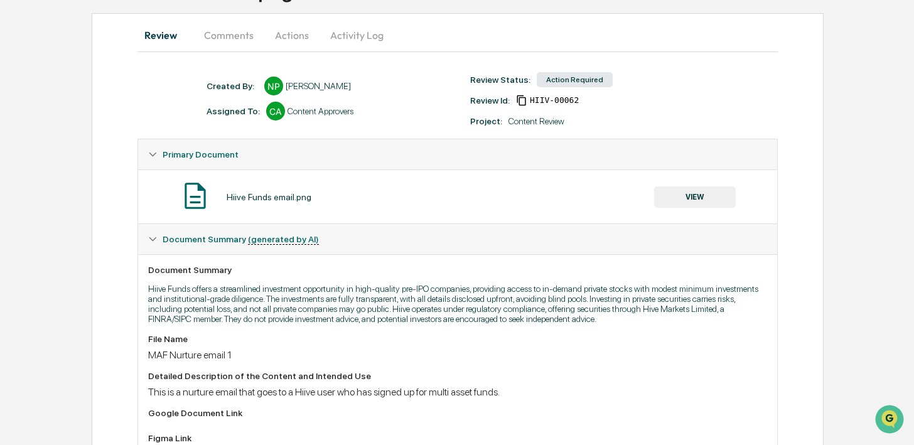
scroll to position [111, 0]
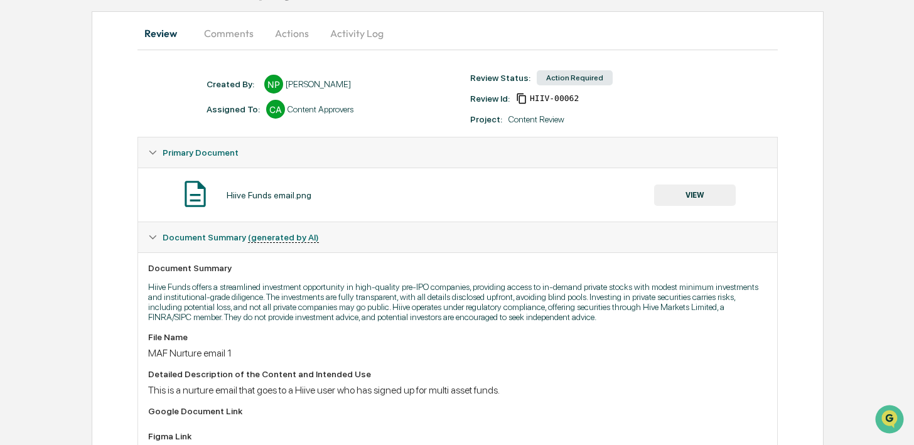
click at [711, 197] on button "VIEW" at bounding box center [695, 194] width 82 height 21
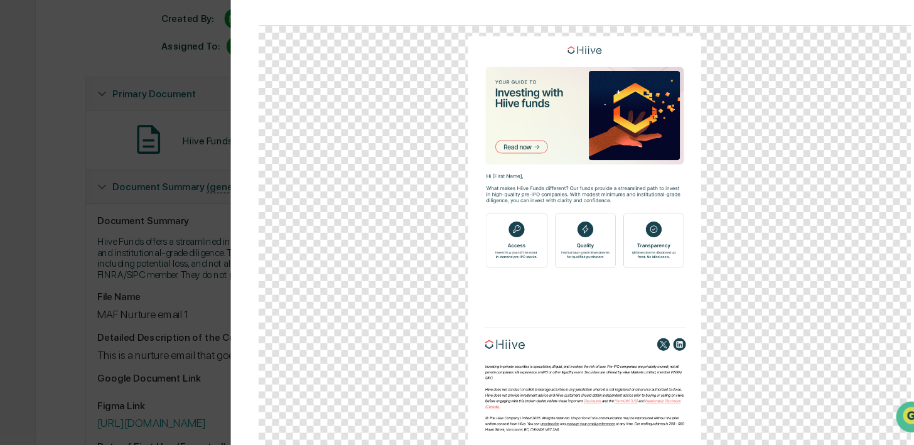
scroll to position [139, 0]
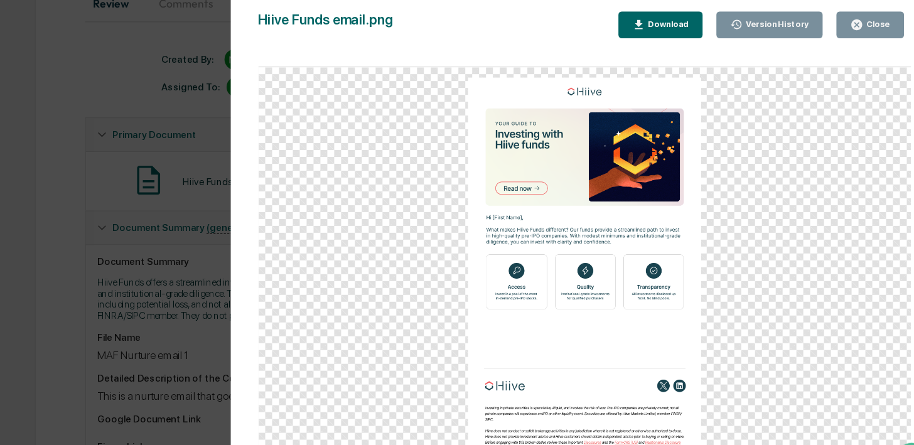
click at [826, 20] on button "Close" at bounding box center [851, 25] width 61 height 24
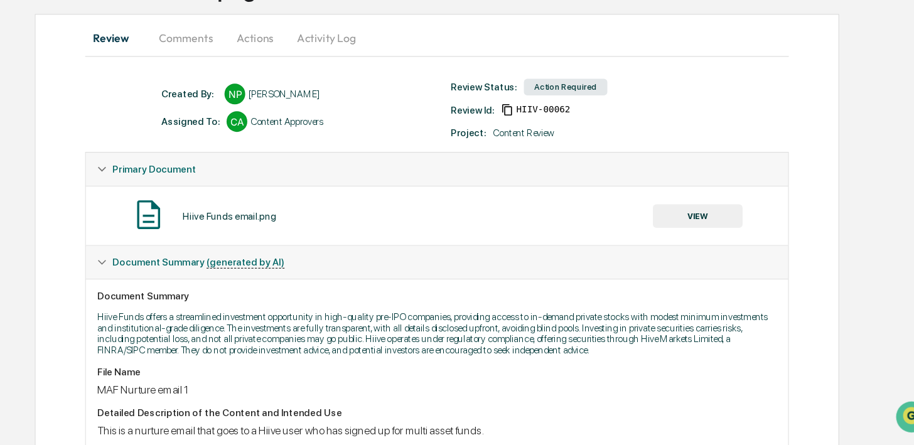
scroll to position [0, 0]
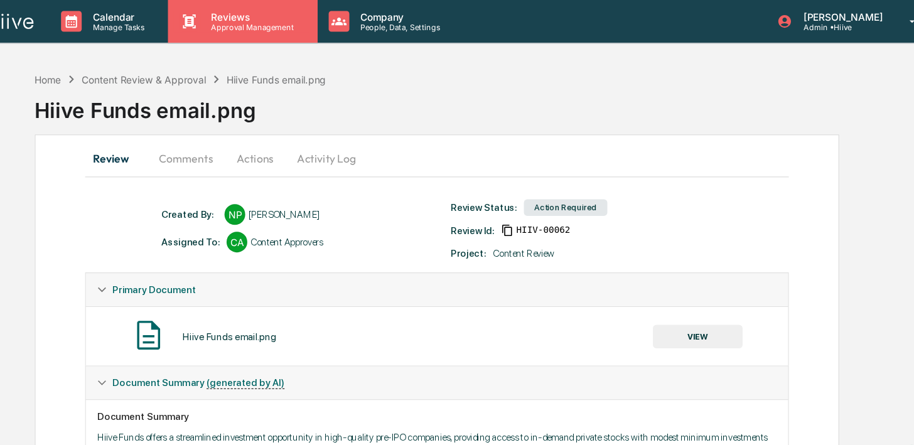
click at [292, 23] on p "Approval Management" at bounding box center [288, 25] width 92 height 9
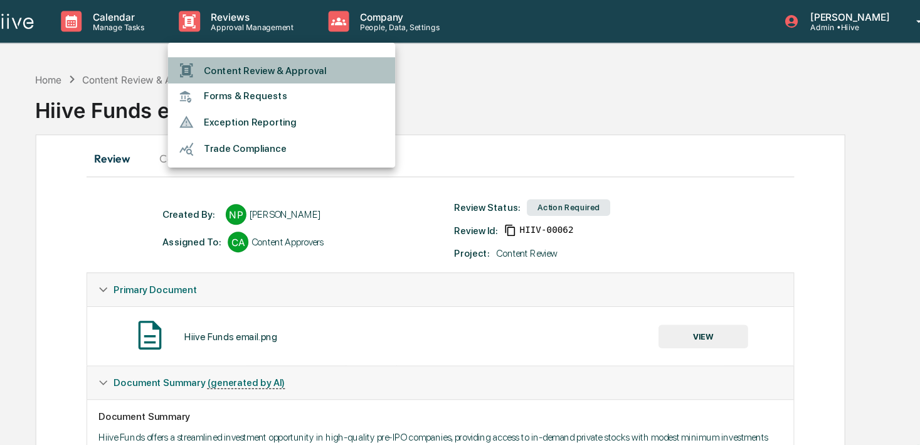
click at [292, 58] on li "Content Review & Approval" at bounding box center [316, 64] width 207 height 24
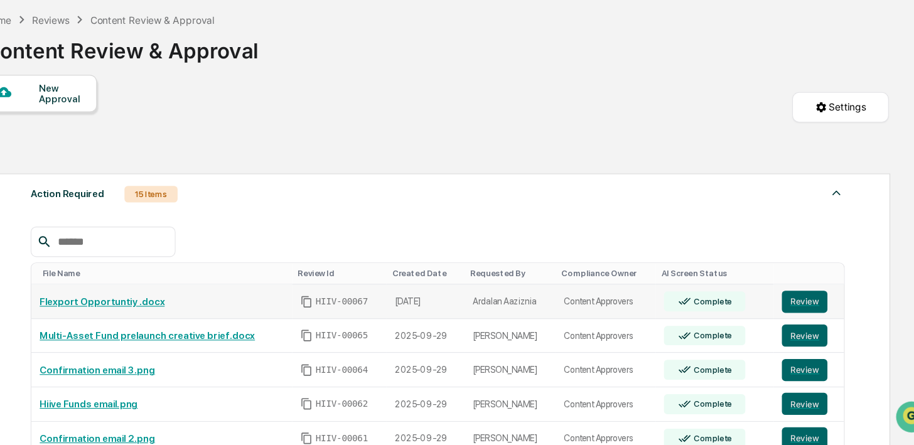
scroll to position [93, 0]
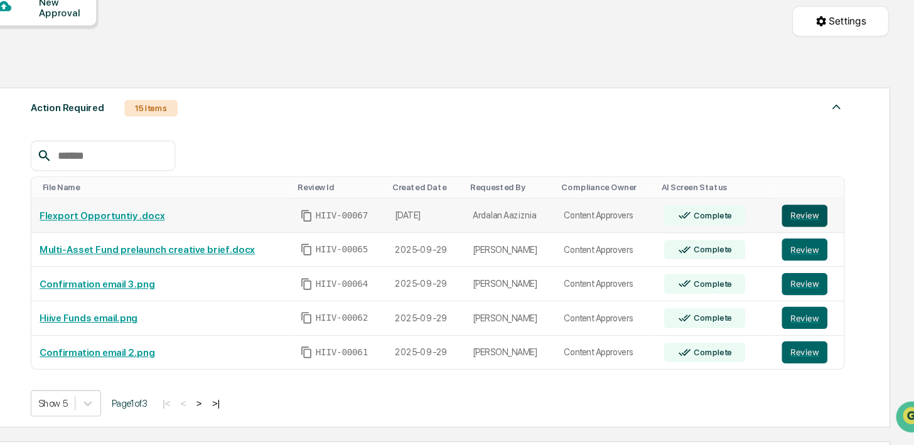
click at [791, 235] on button "Review" at bounding box center [791, 236] width 41 height 20
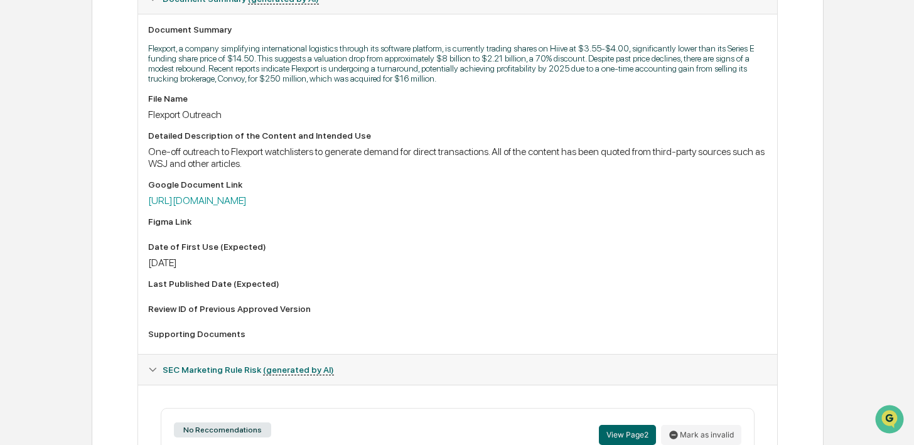
scroll to position [357, 0]
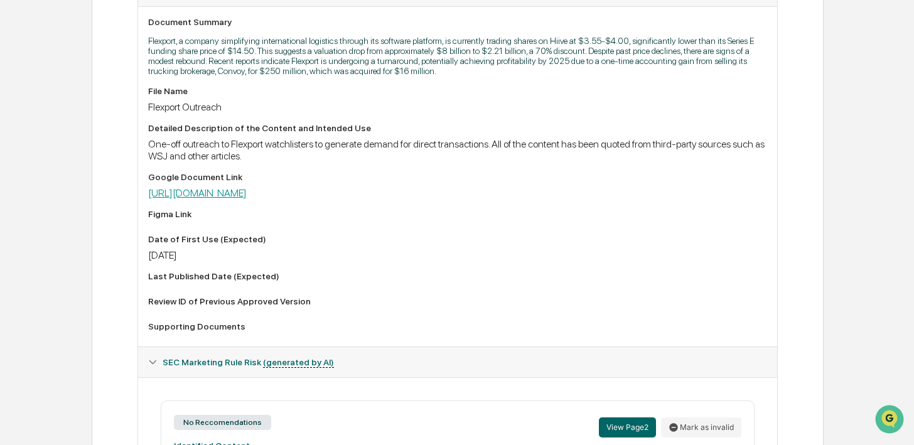
click at [247, 195] on link "[URL][DOMAIN_NAME]" at bounding box center [197, 193] width 99 height 12
